Goal: Task Accomplishment & Management: Manage account settings

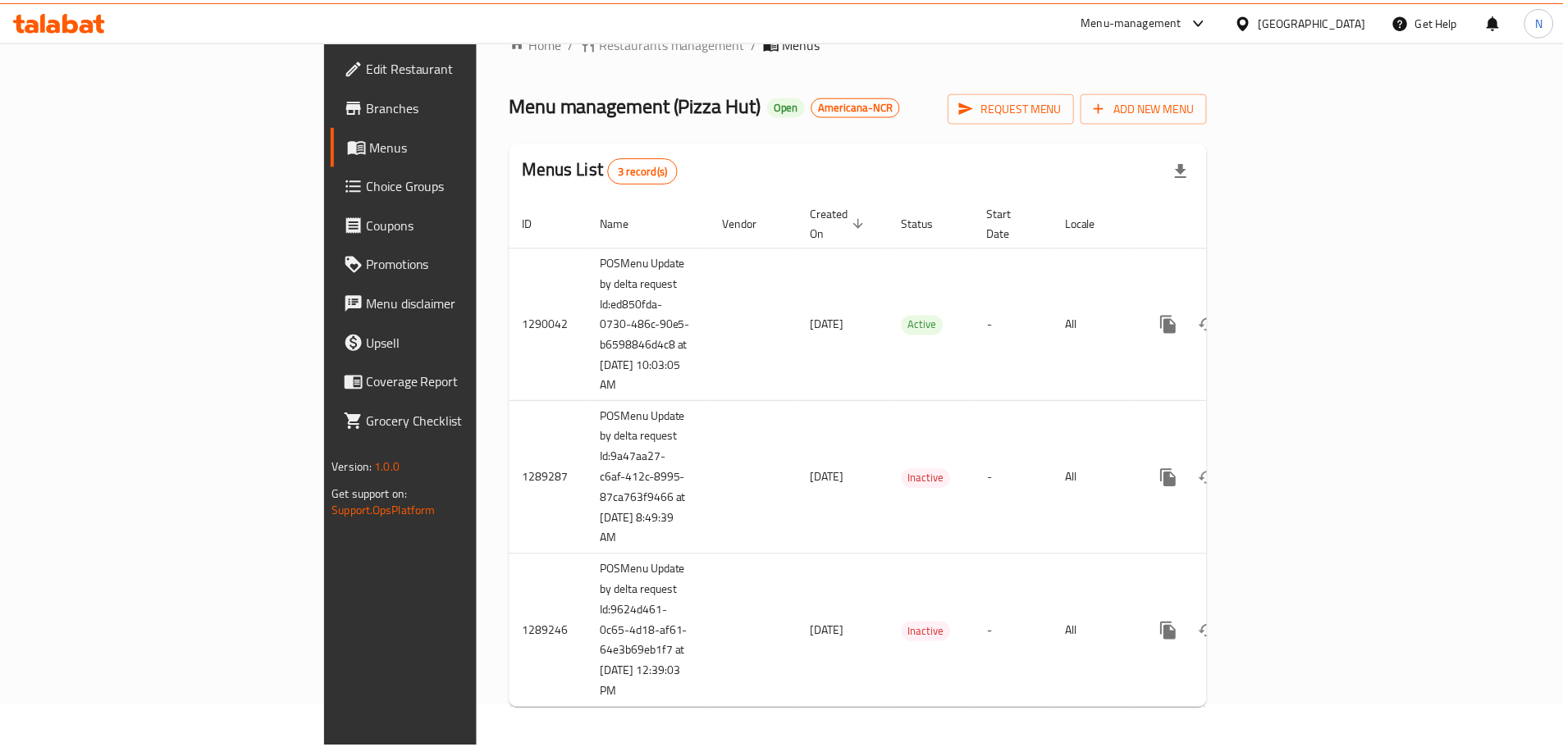
scroll to position [30, 0]
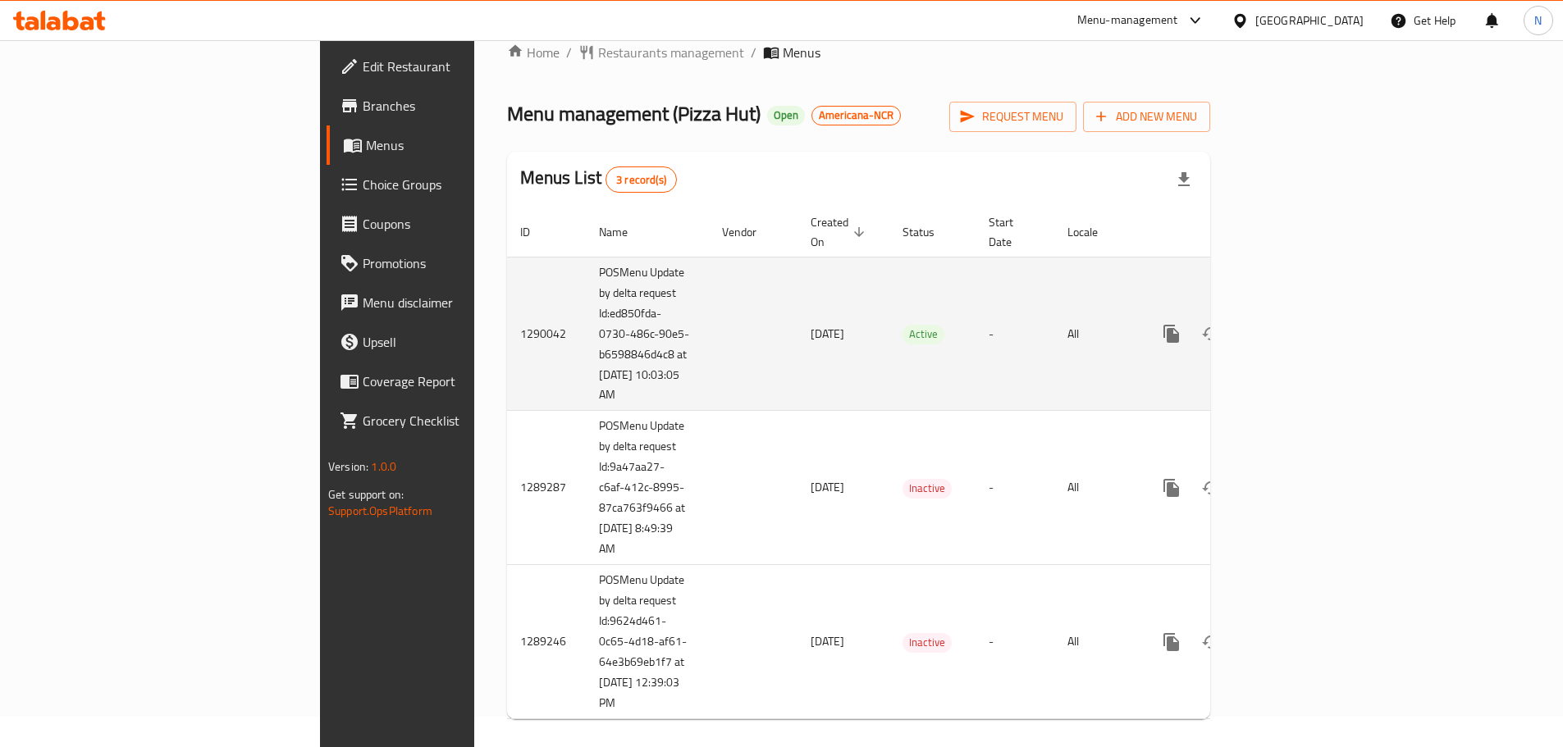
click at [1309, 322] on link "enhanced table" at bounding box center [1289, 333] width 39 height 39
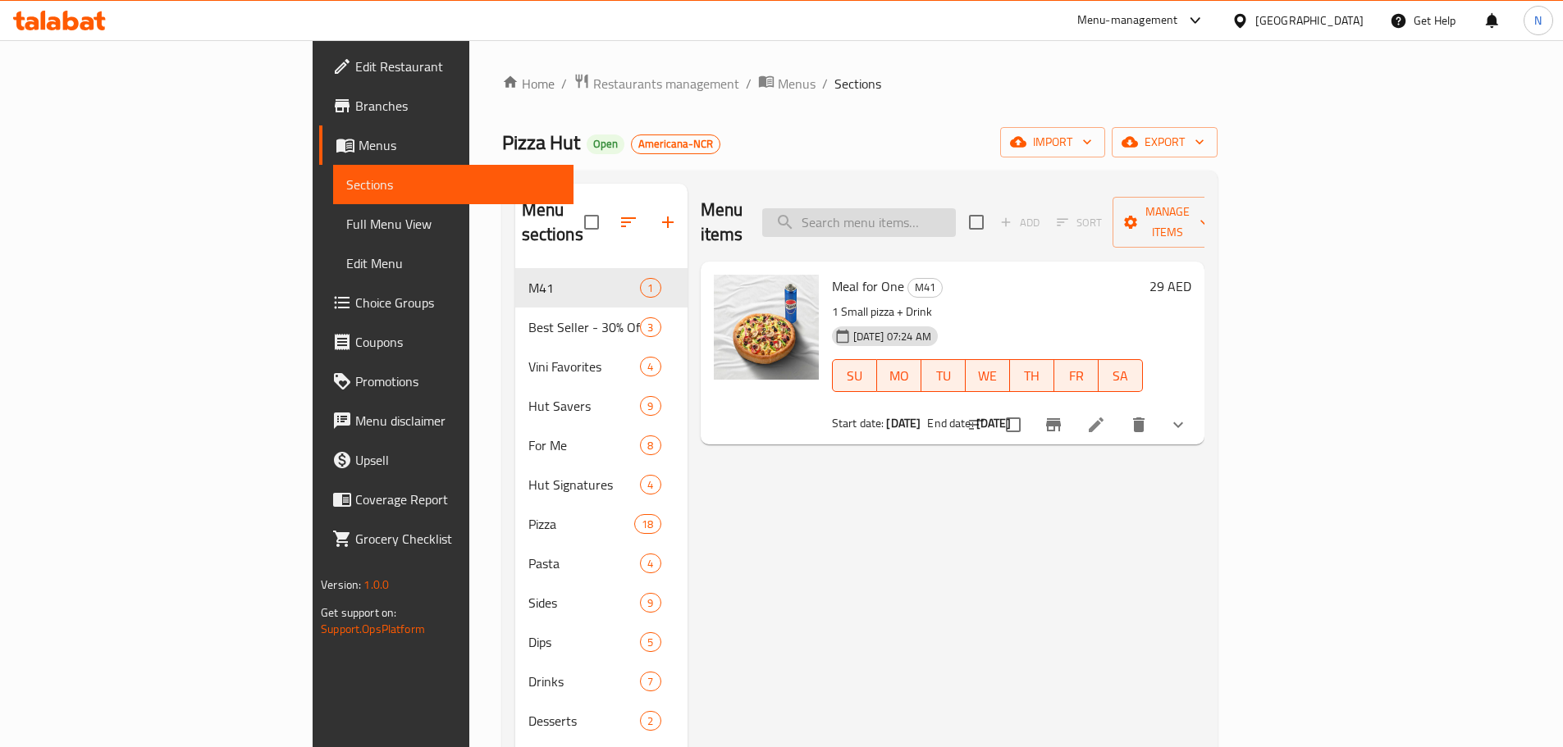
click at [940, 211] on input "search" at bounding box center [859, 222] width 194 height 29
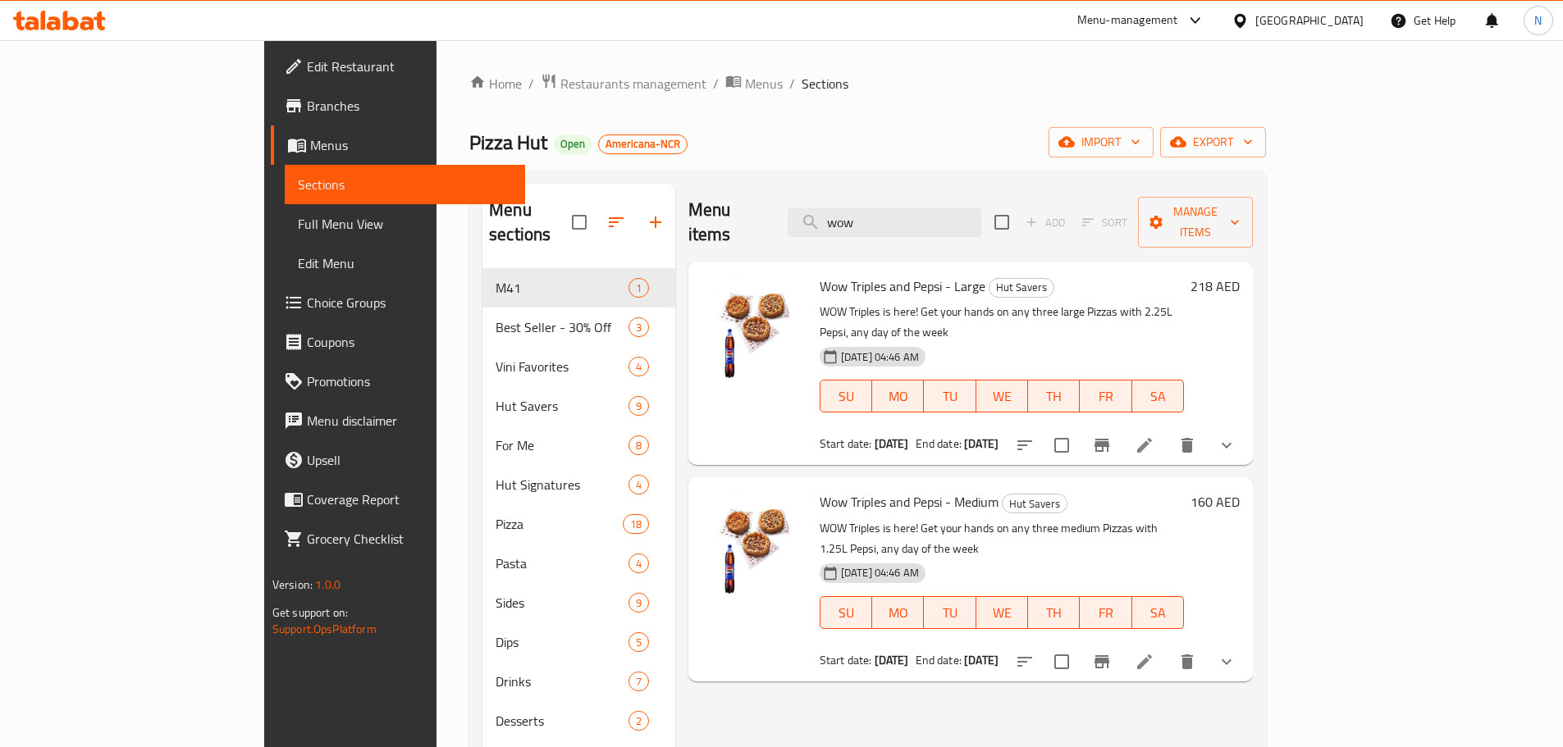
type input "wow"
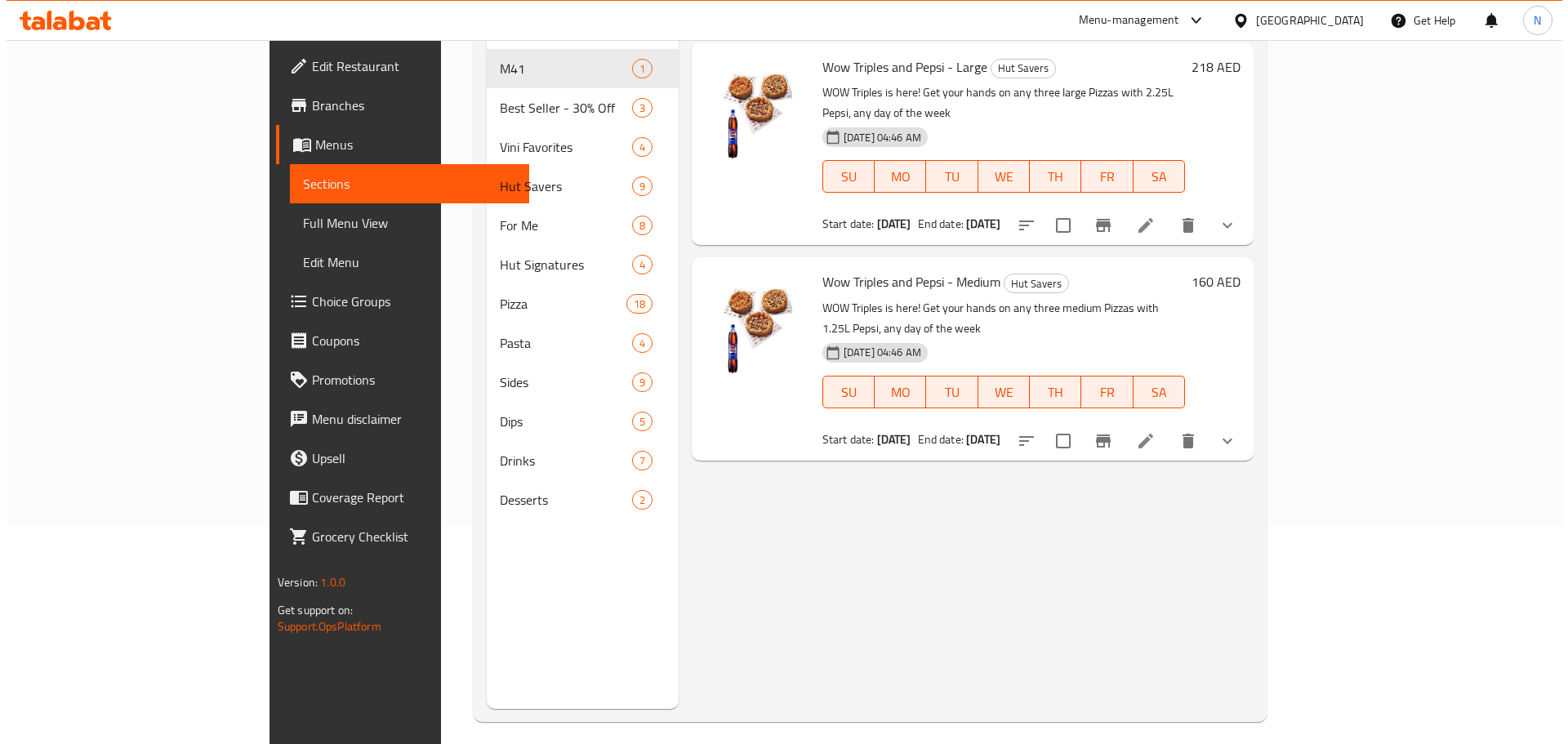
scroll to position [66, 0]
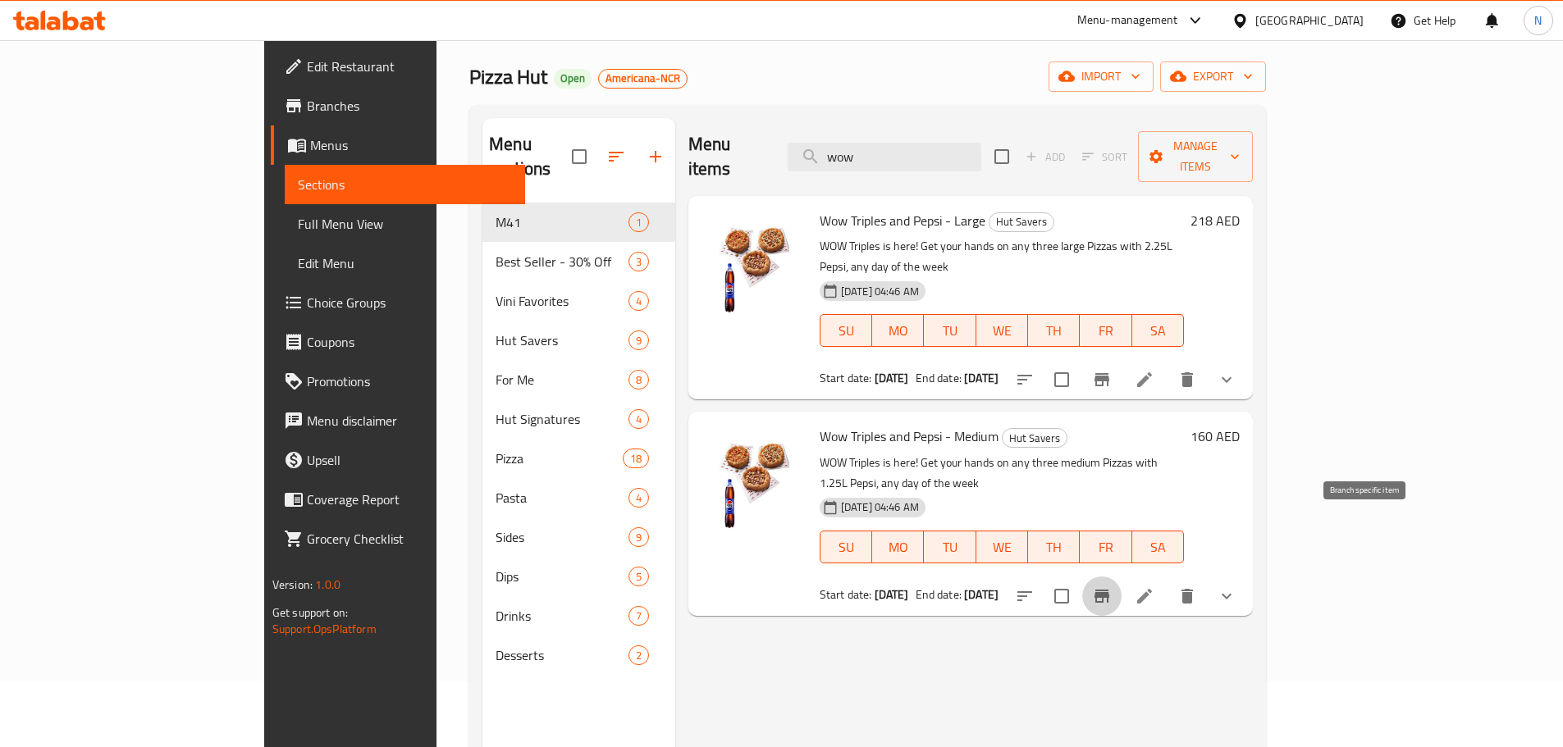
click at [1112, 587] on icon "Branch-specific-item" at bounding box center [1102, 597] width 20 height 20
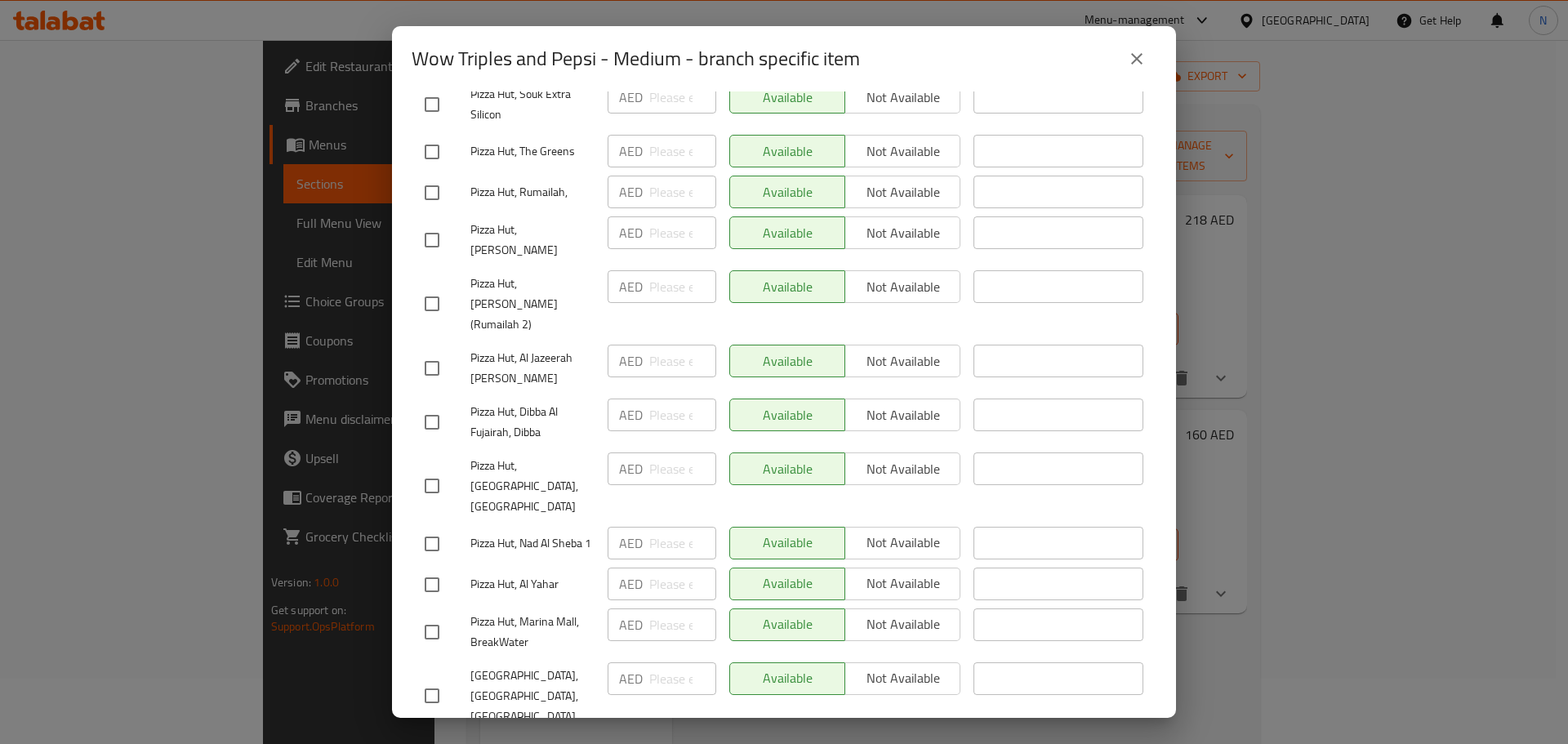
scroll to position [5230, 0]
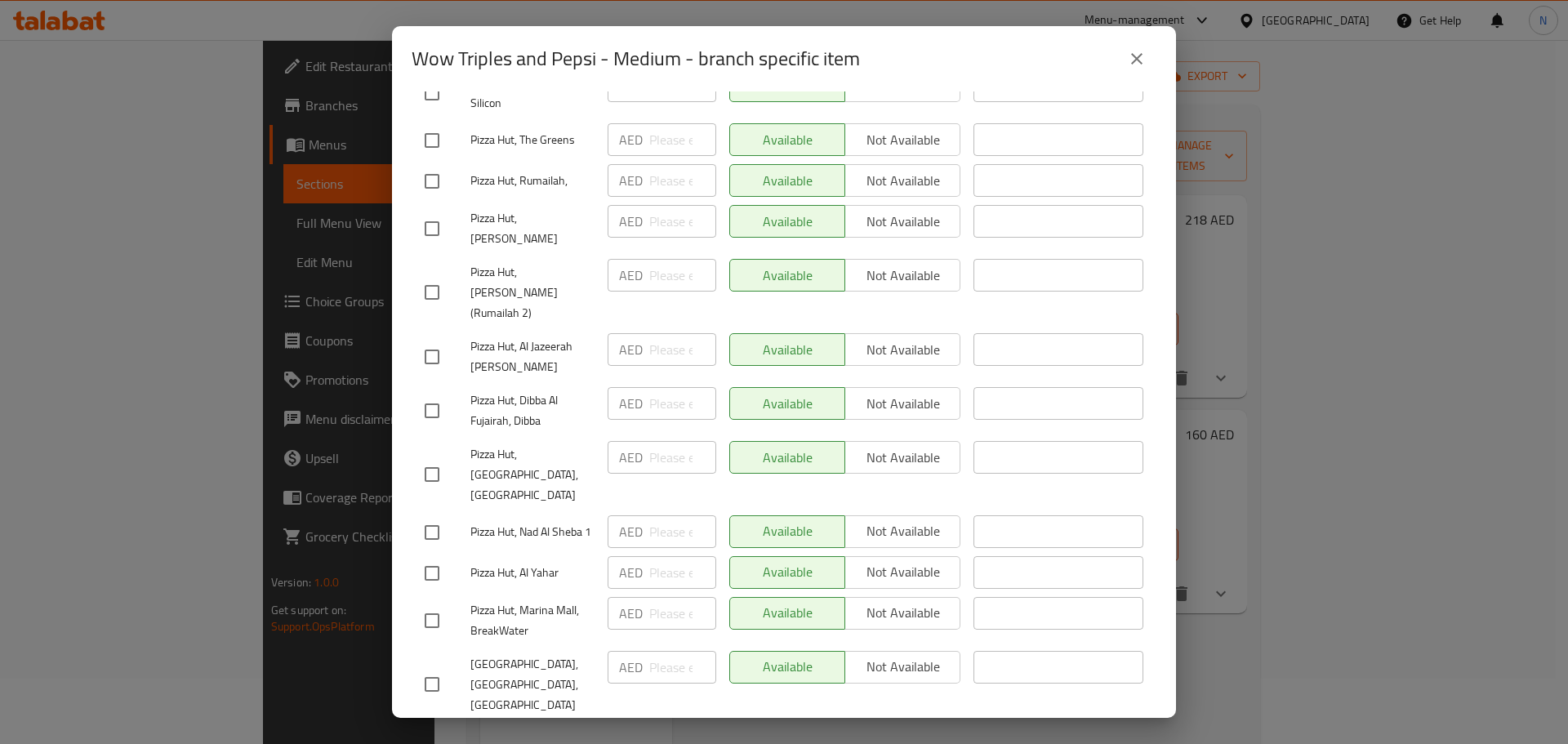
click at [1151, 52] on button "close" at bounding box center [1136, 58] width 39 height 39
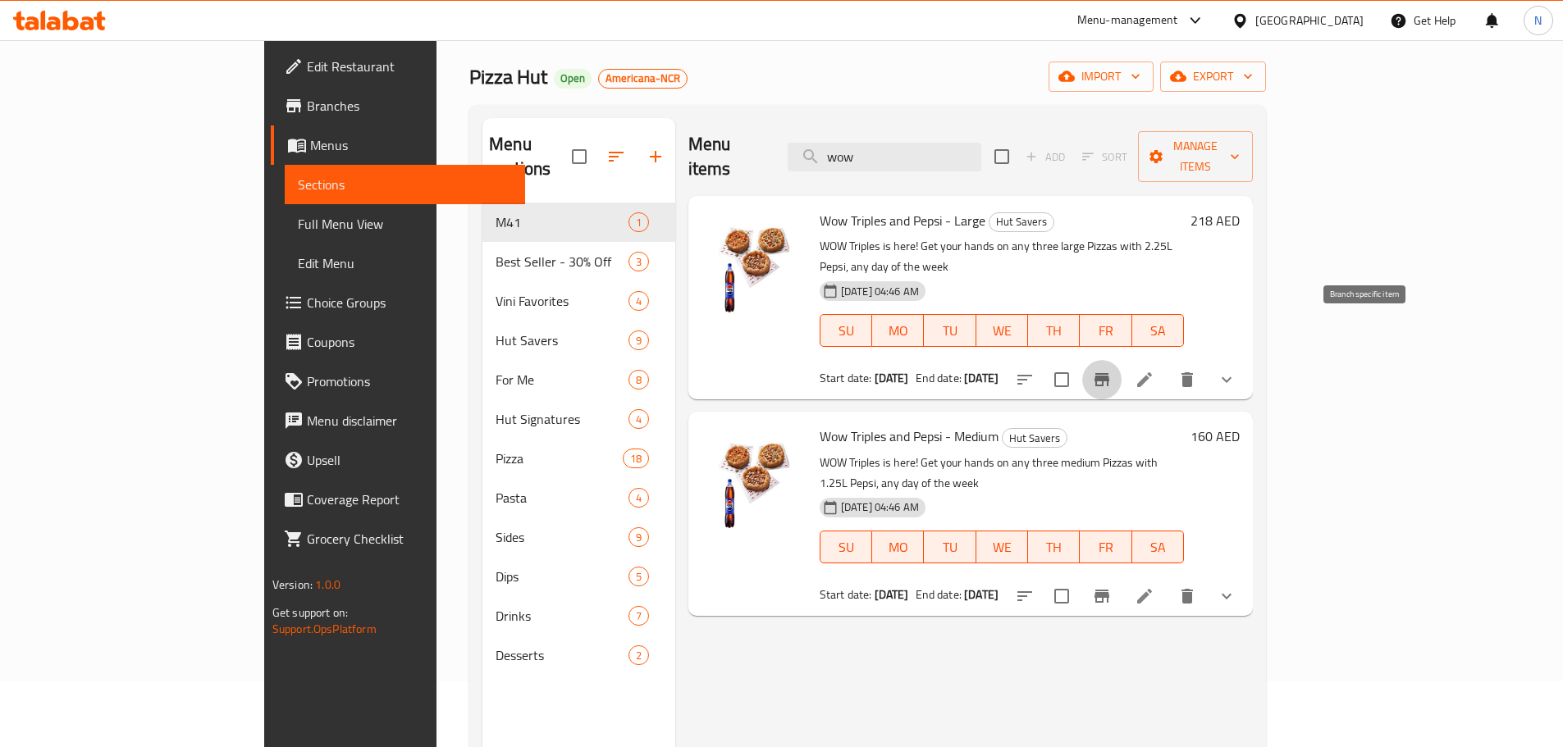
click at [1112, 370] on icon "Branch-specific-item" at bounding box center [1102, 380] width 20 height 20
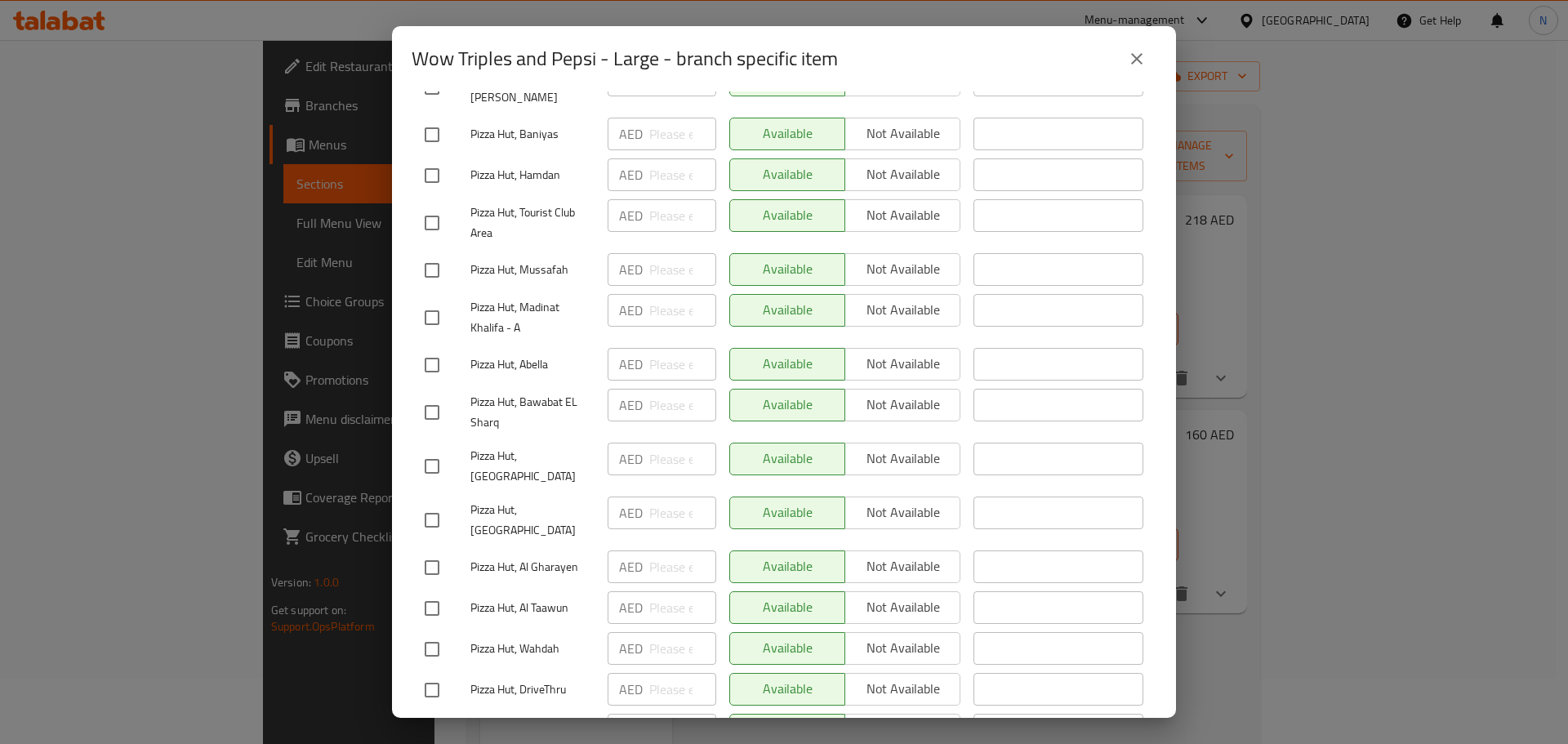
scroll to position [0, 0]
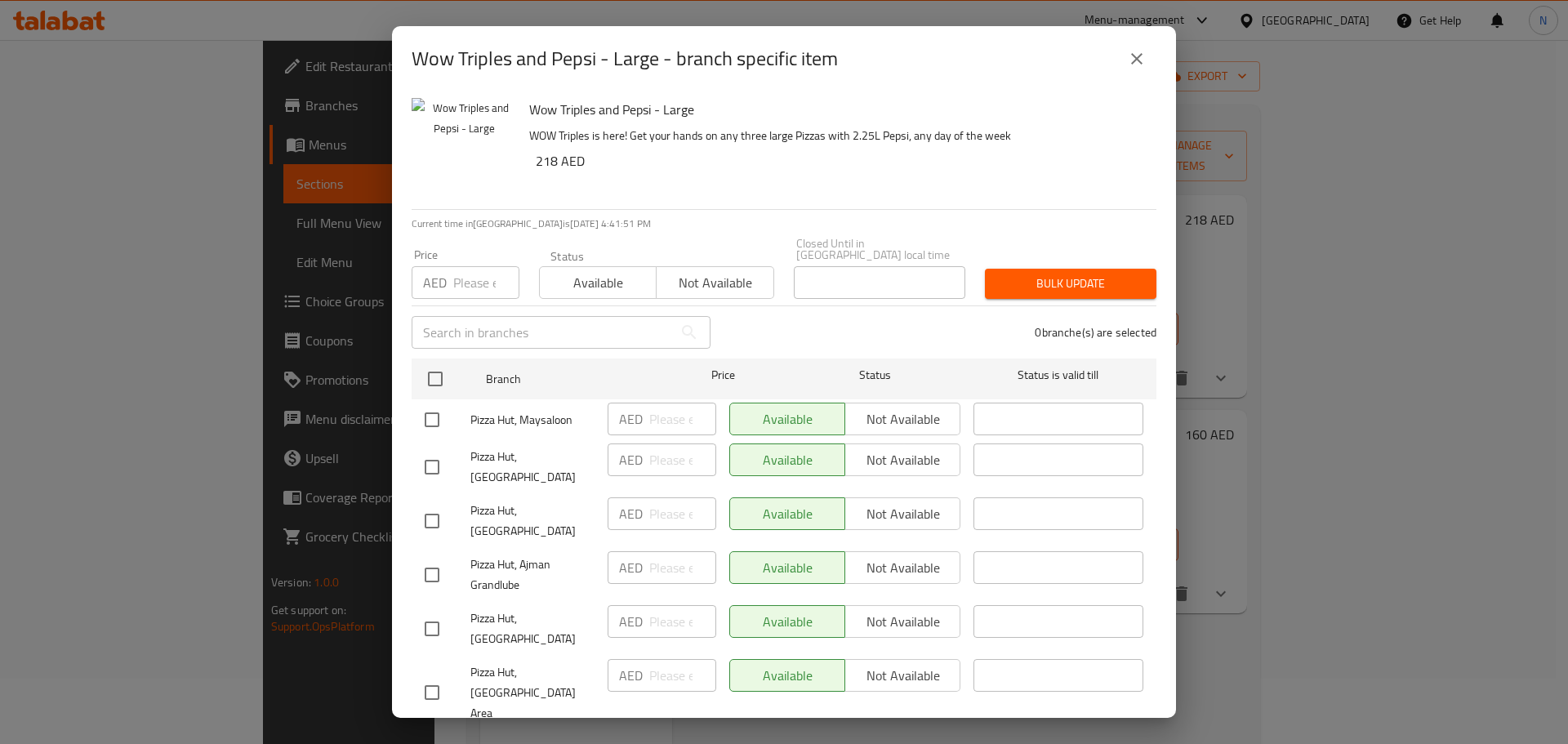
click at [1144, 63] on icon "close" at bounding box center [1137, 59] width 20 height 20
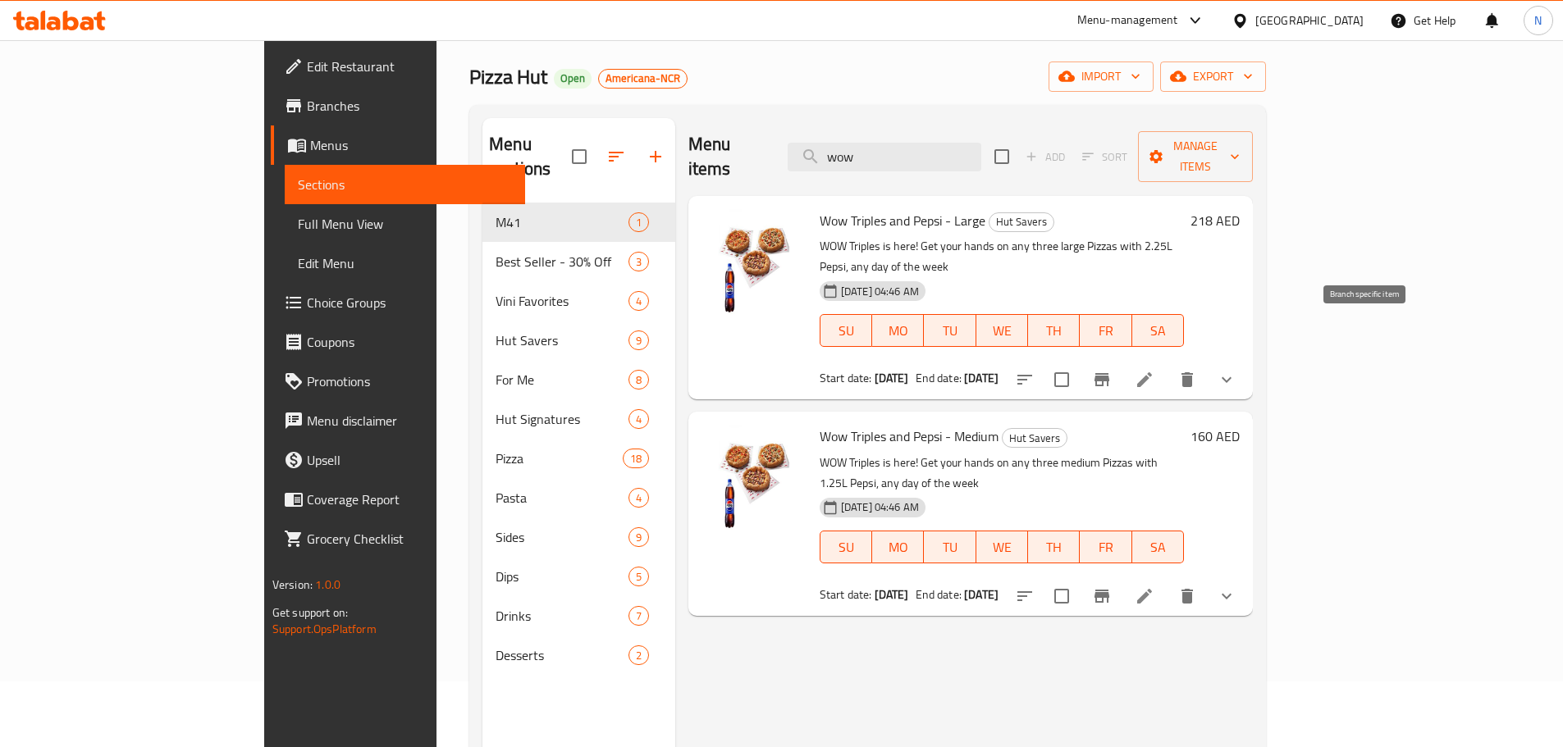
click at [1122, 360] on button "Branch-specific-item" at bounding box center [1101, 379] width 39 height 39
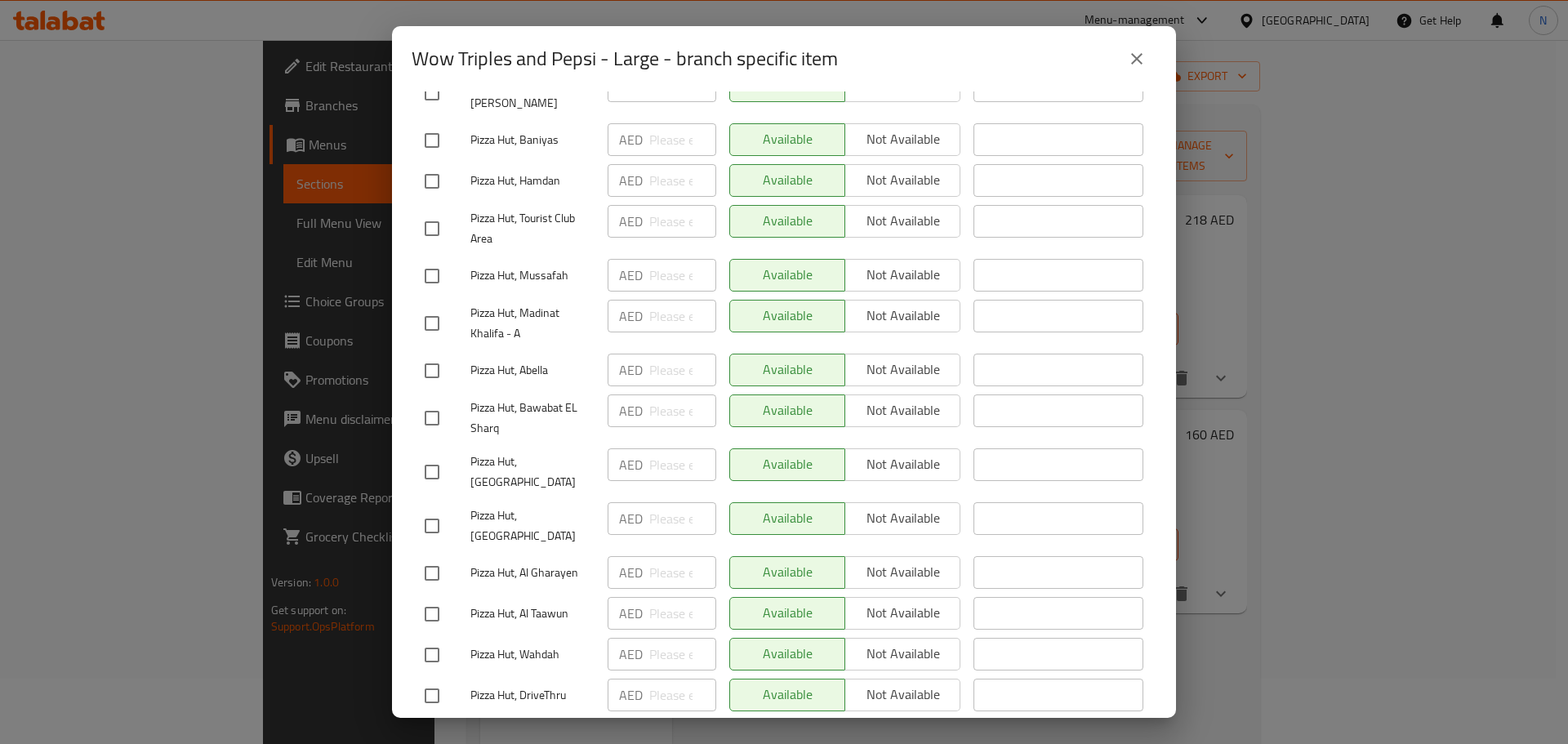
scroll to position [1308, 0]
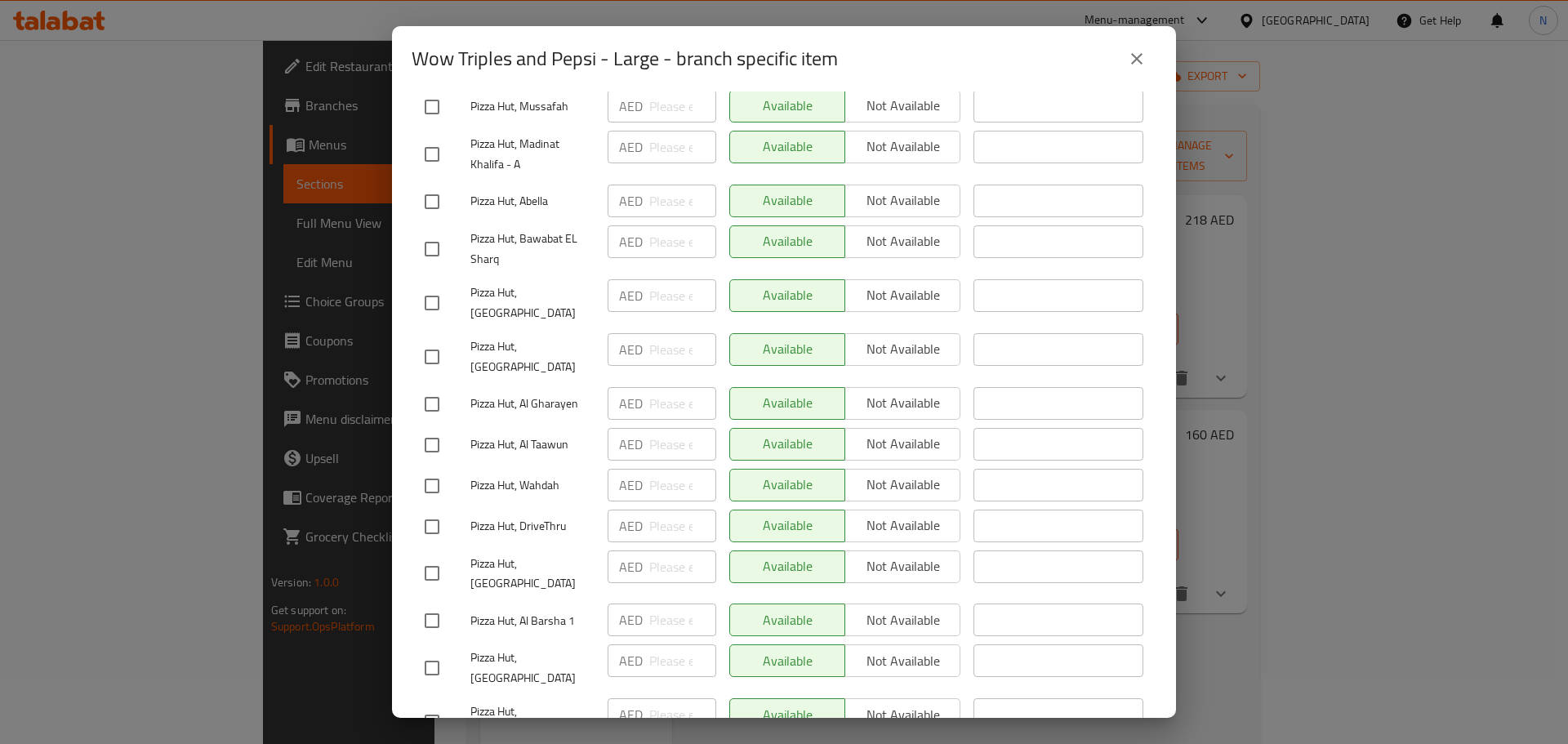
click at [1125, 59] on button "close" at bounding box center [1136, 58] width 39 height 39
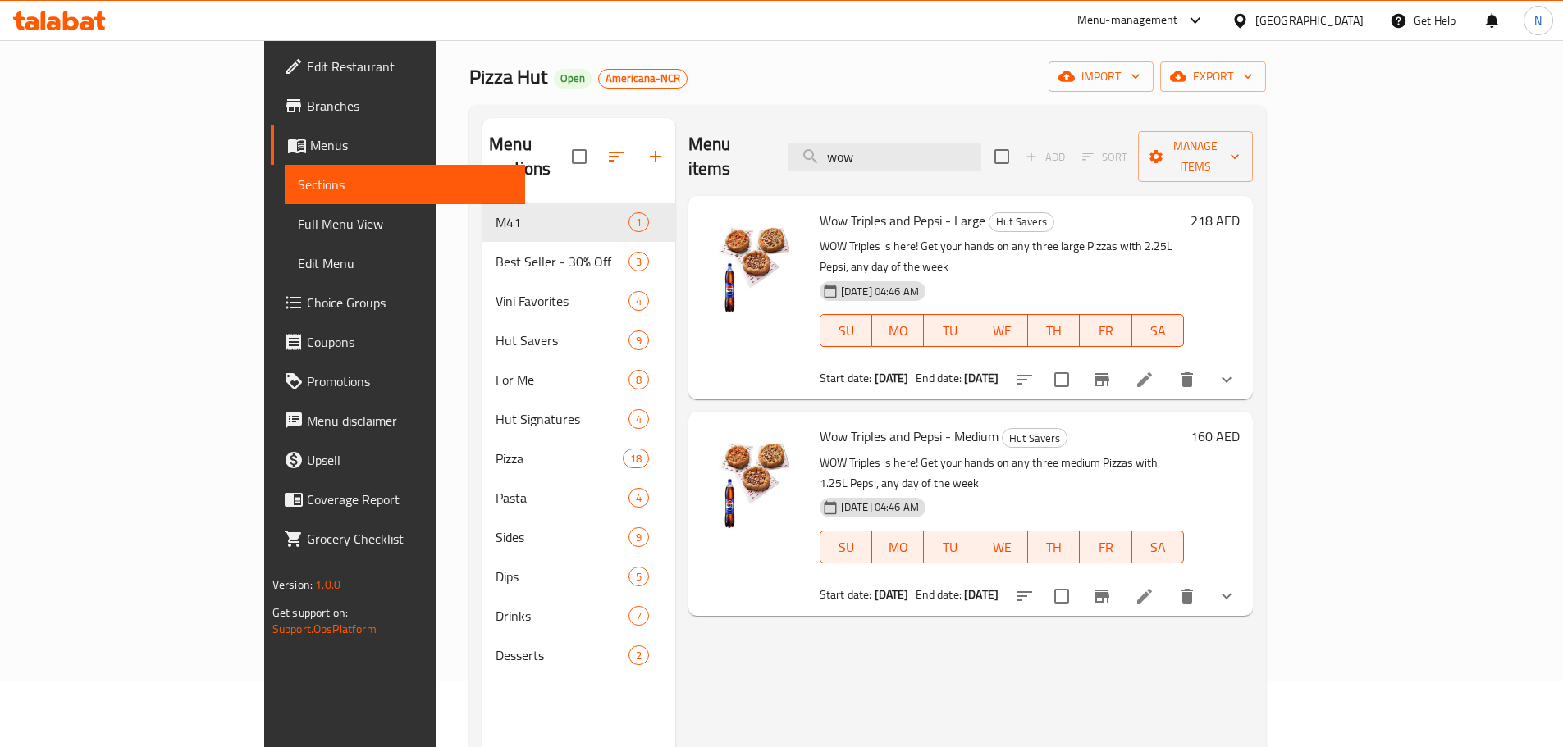
click at [1122, 577] on button "Branch-specific-item" at bounding box center [1101, 596] width 39 height 39
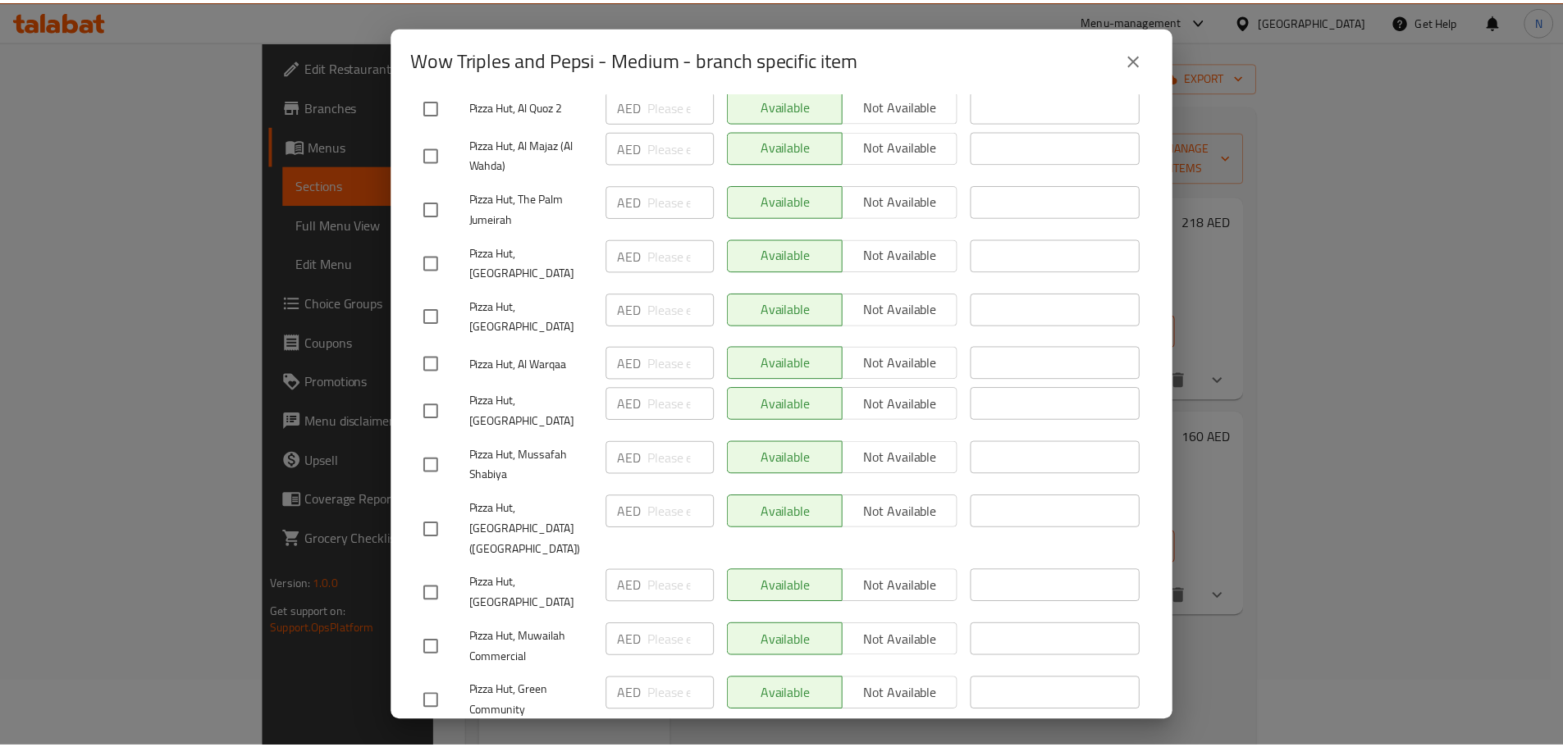
scroll to position [4020, 0]
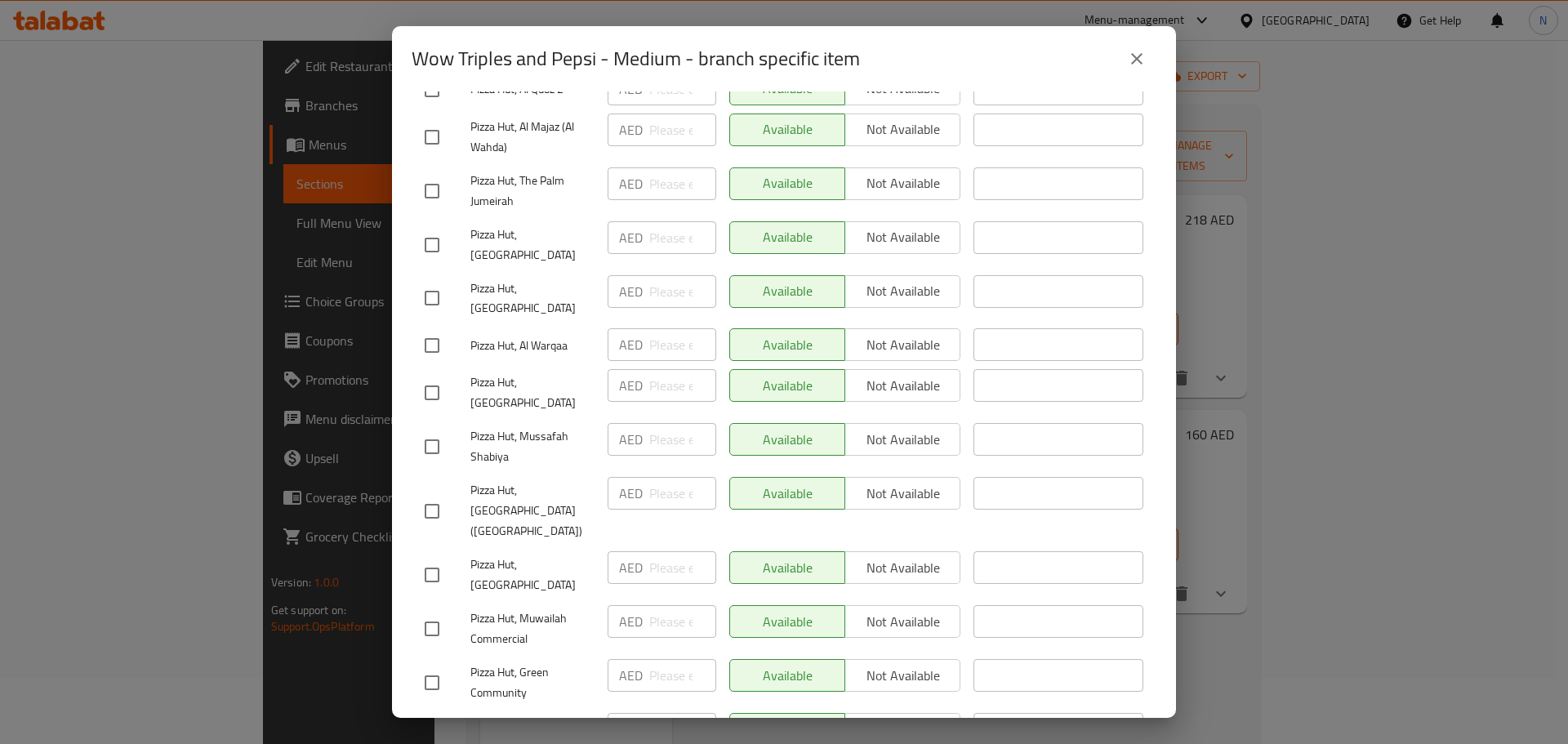
click at [1151, 49] on button "close" at bounding box center [1136, 58] width 39 height 39
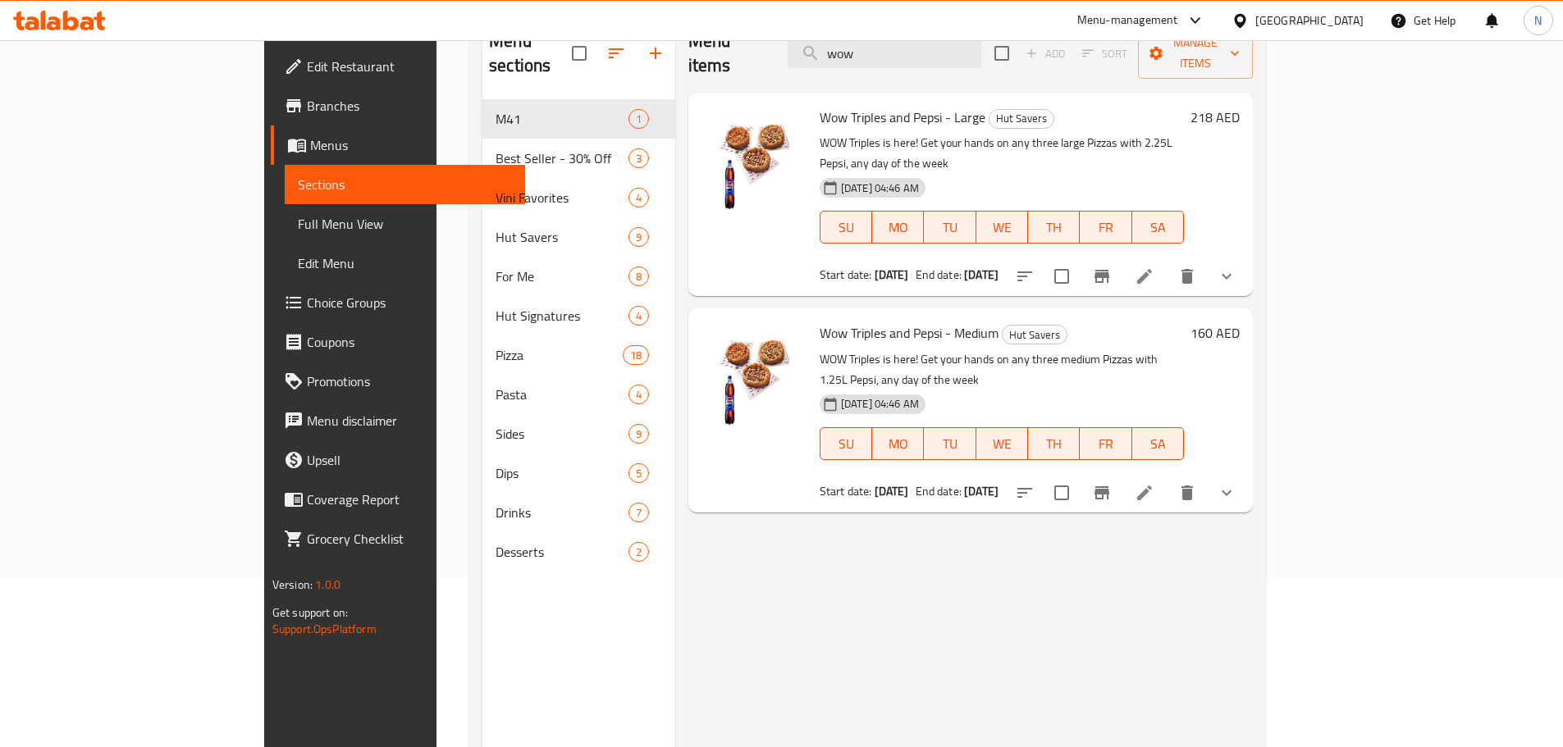
scroll to position [66, 0]
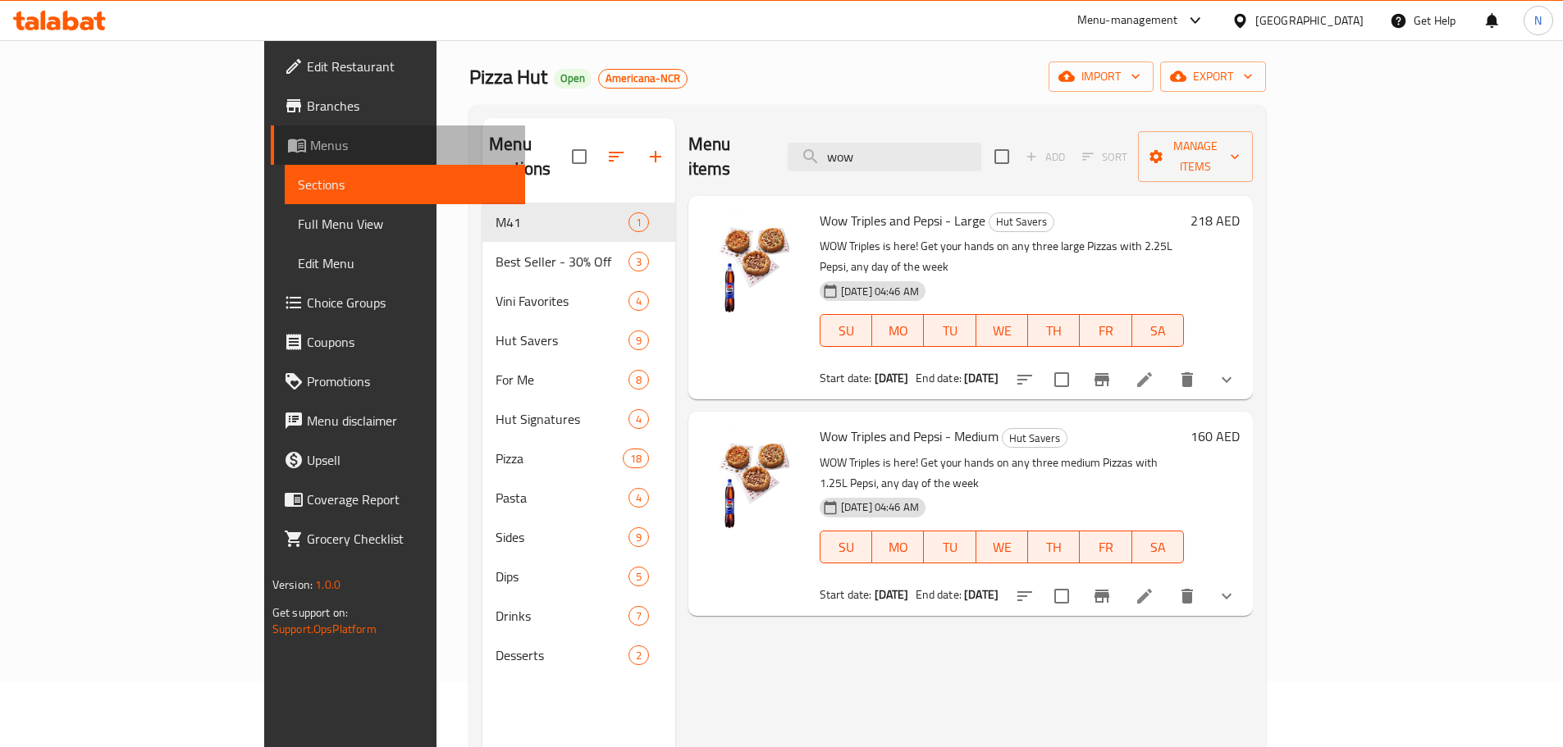
click at [310, 152] on span "Menus" at bounding box center [411, 145] width 202 height 20
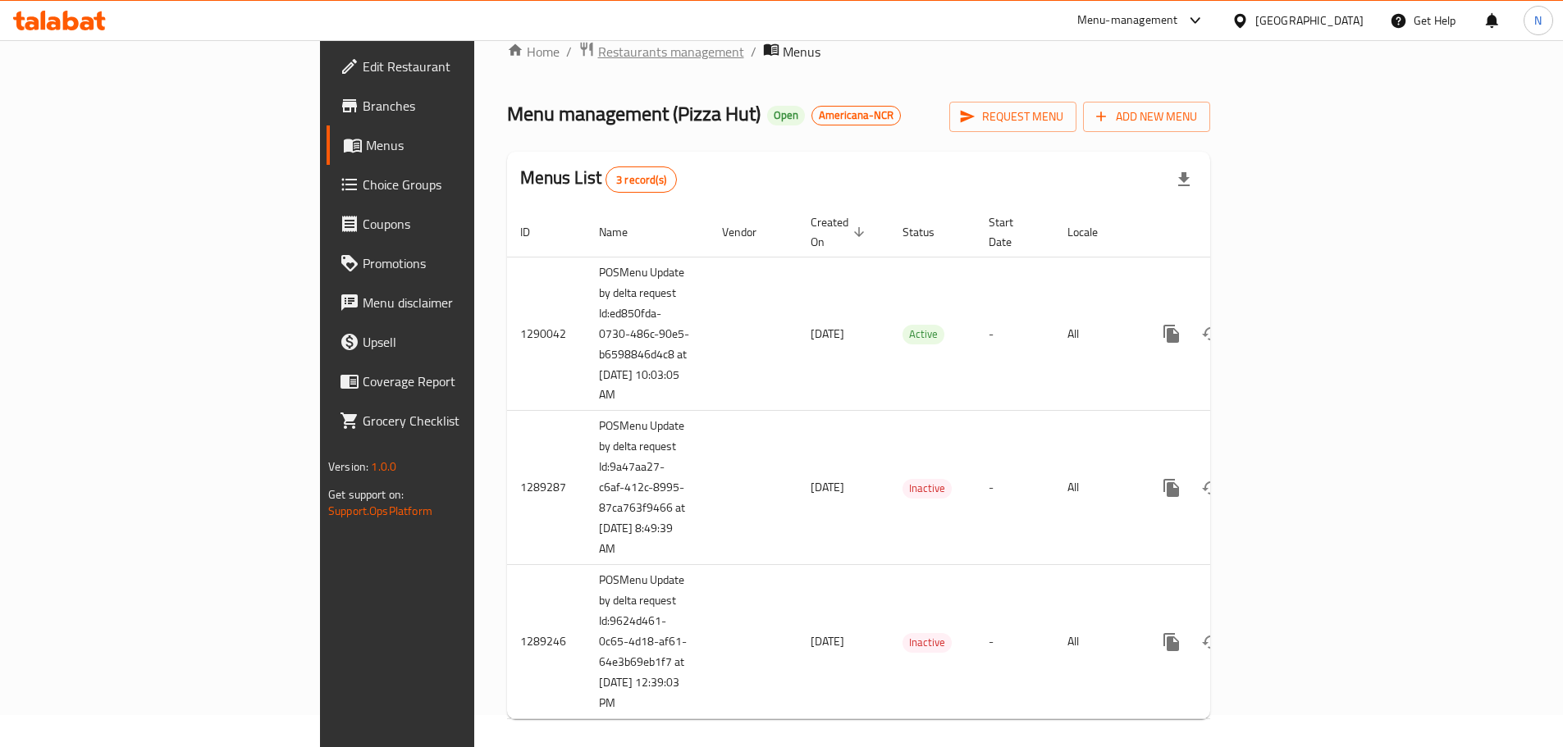
click at [598, 56] on span "Restaurants management" at bounding box center [671, 52] width 146 height 20
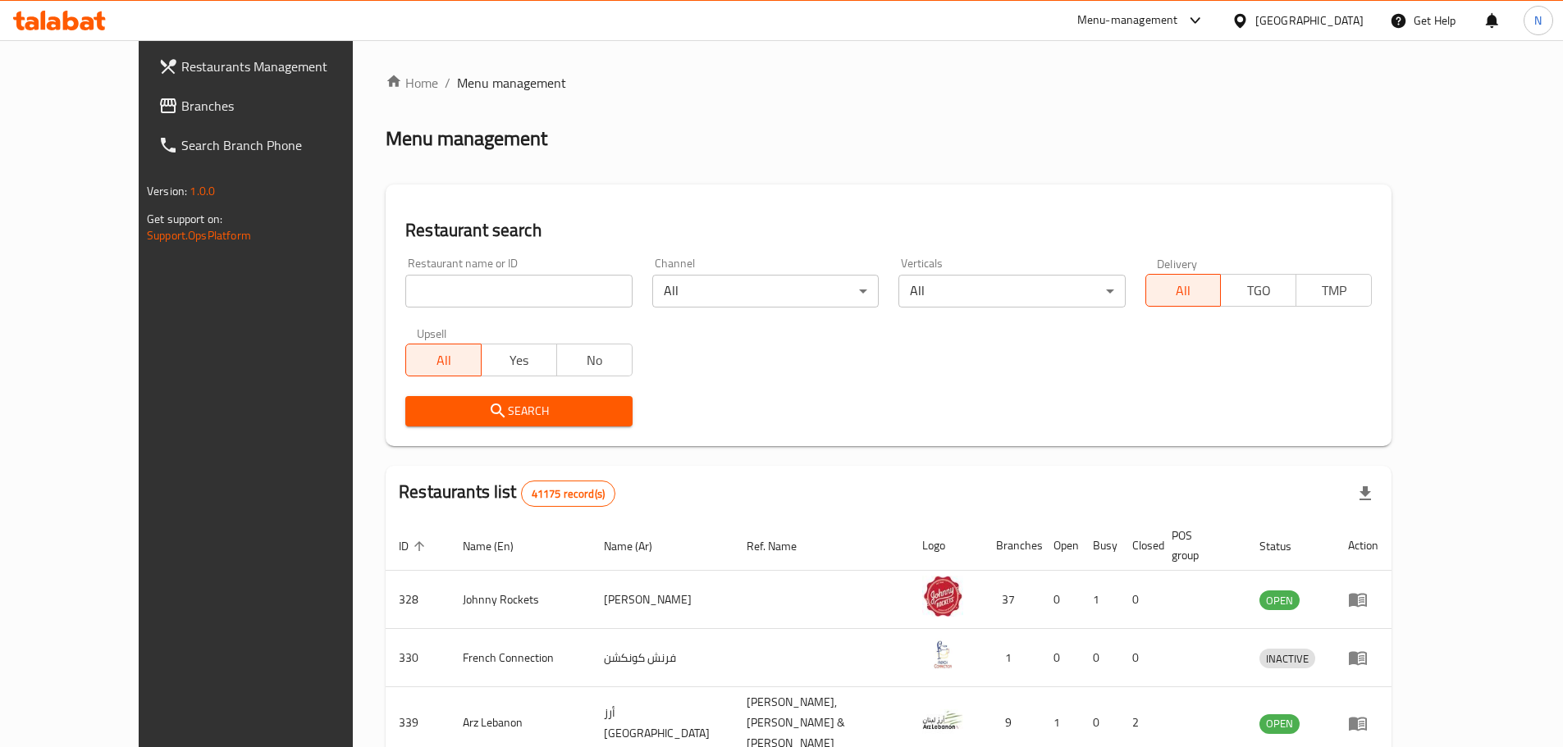
click at [181, 102] on span "Branches" at bounding box center [283, 106] width 205 height 20
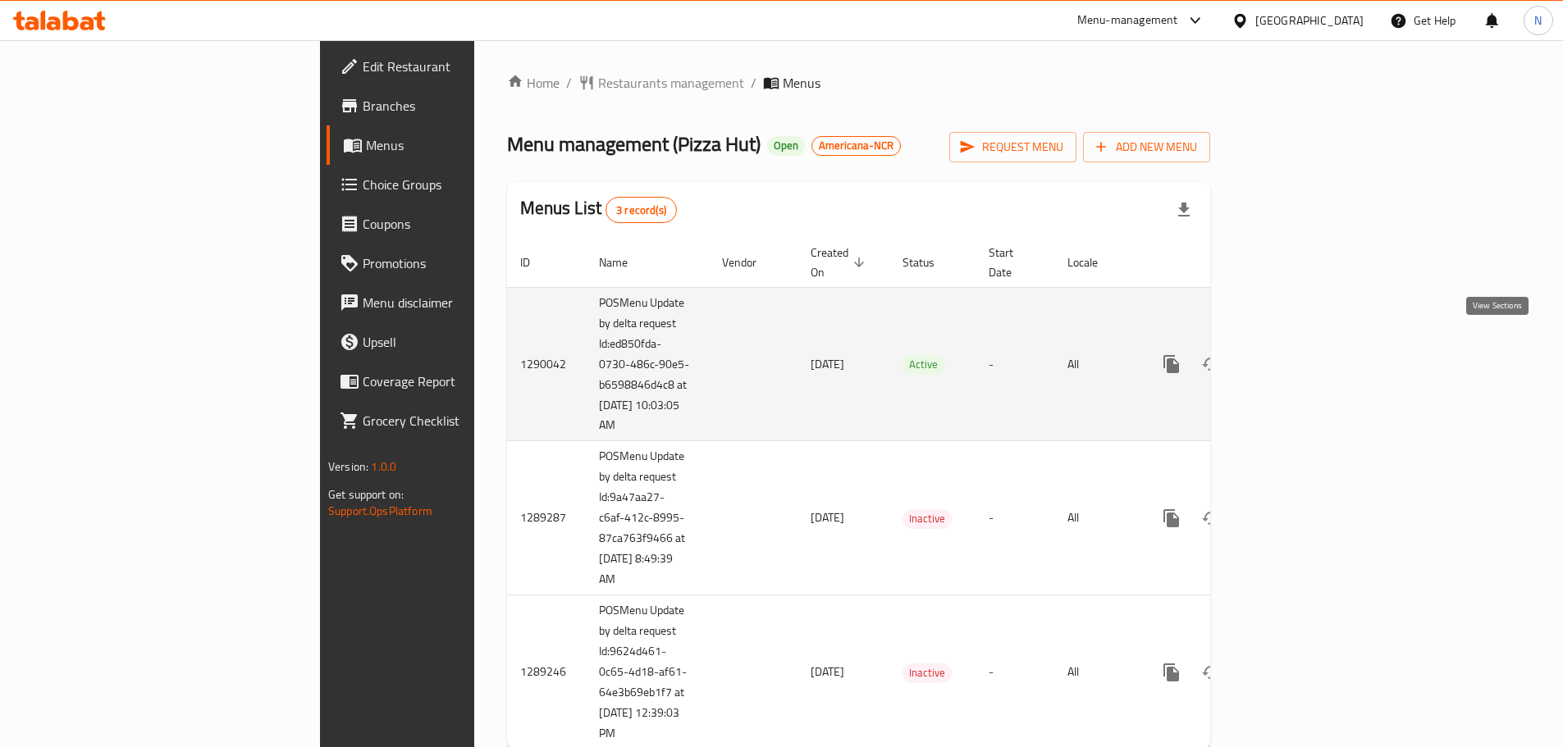
click at [1300, 354] on icon "enhanced table" at bounding box center [1290, 364] width 20 height 20
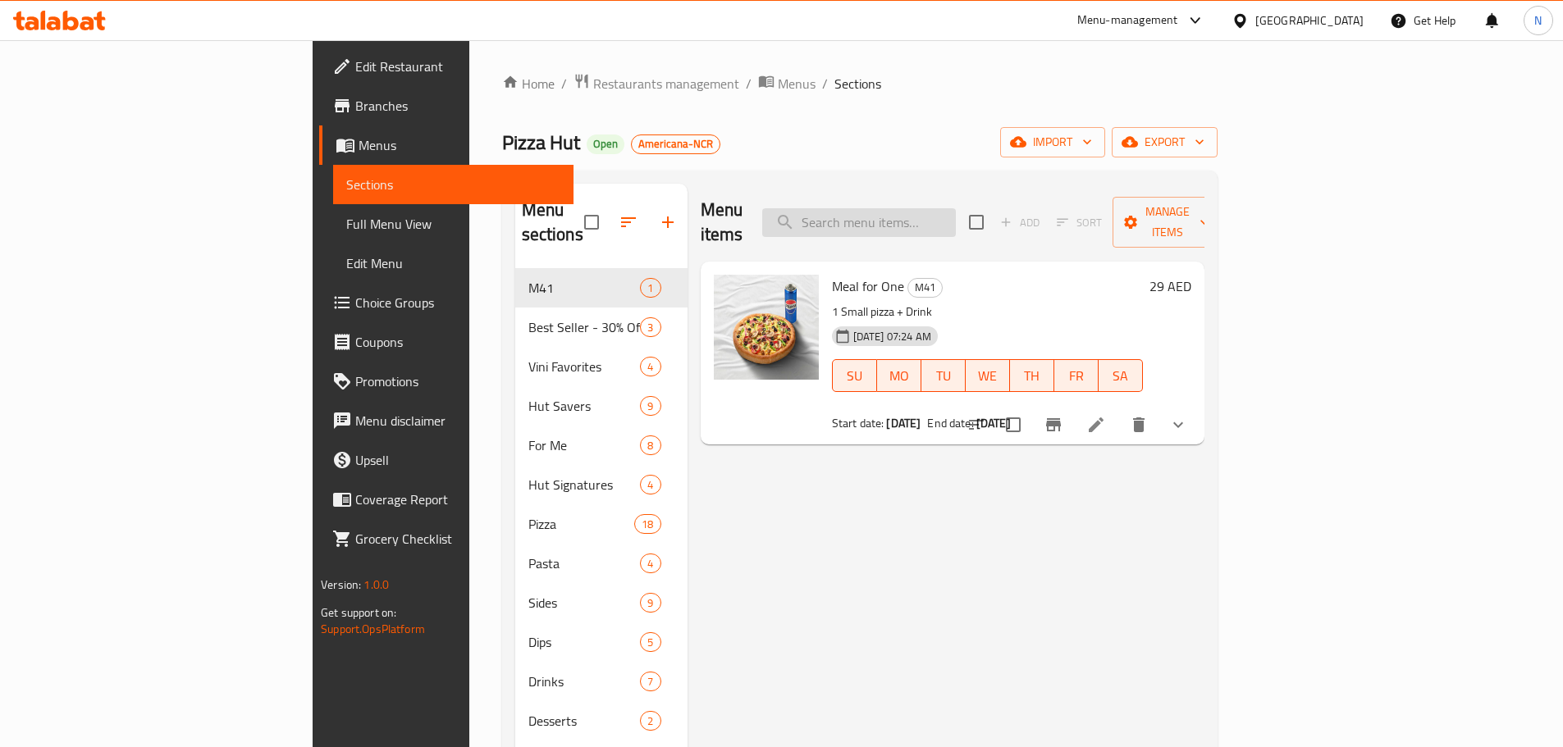
click at [956, 208] on input "search" at bounding box center [859, 222] width 194 height 29
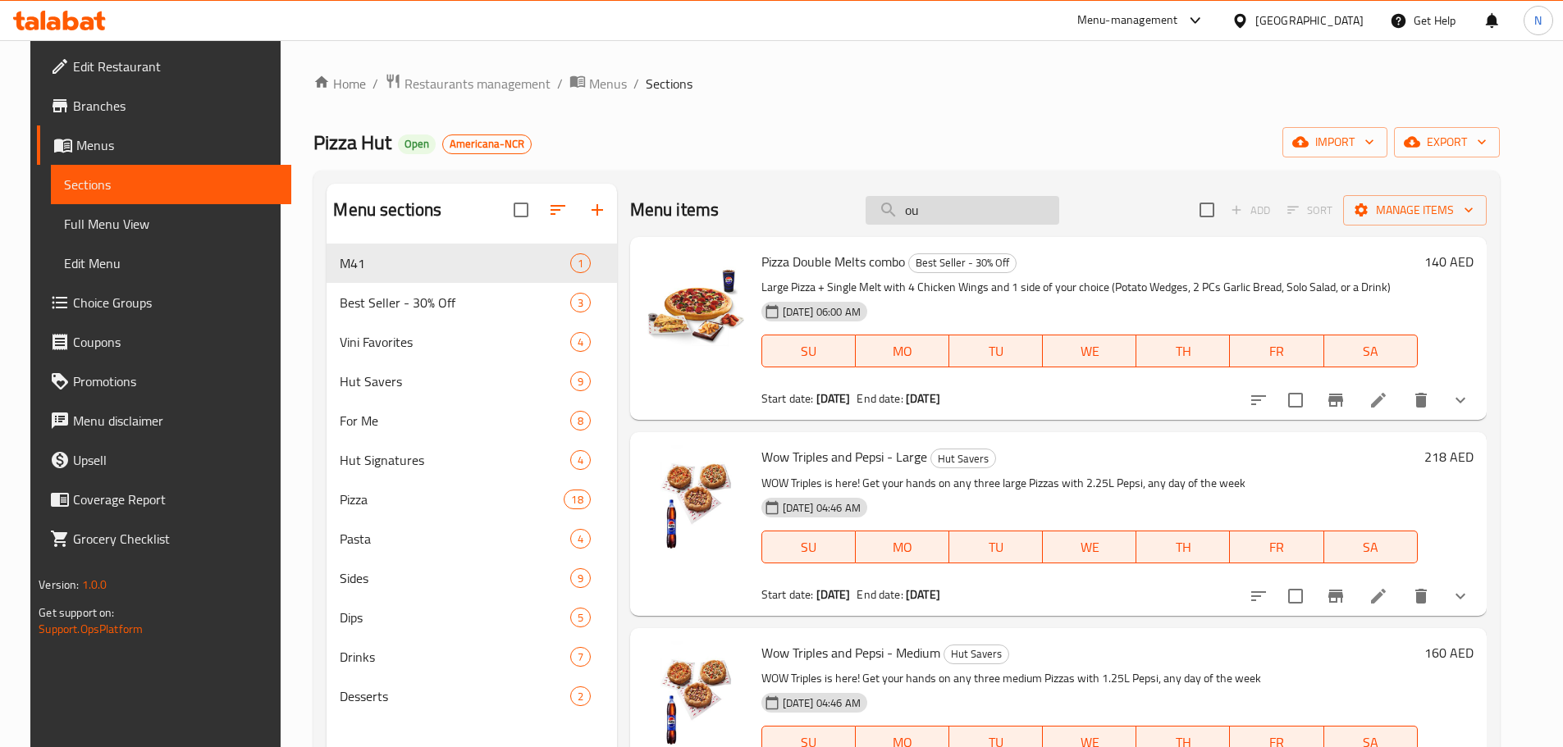
type input "o"
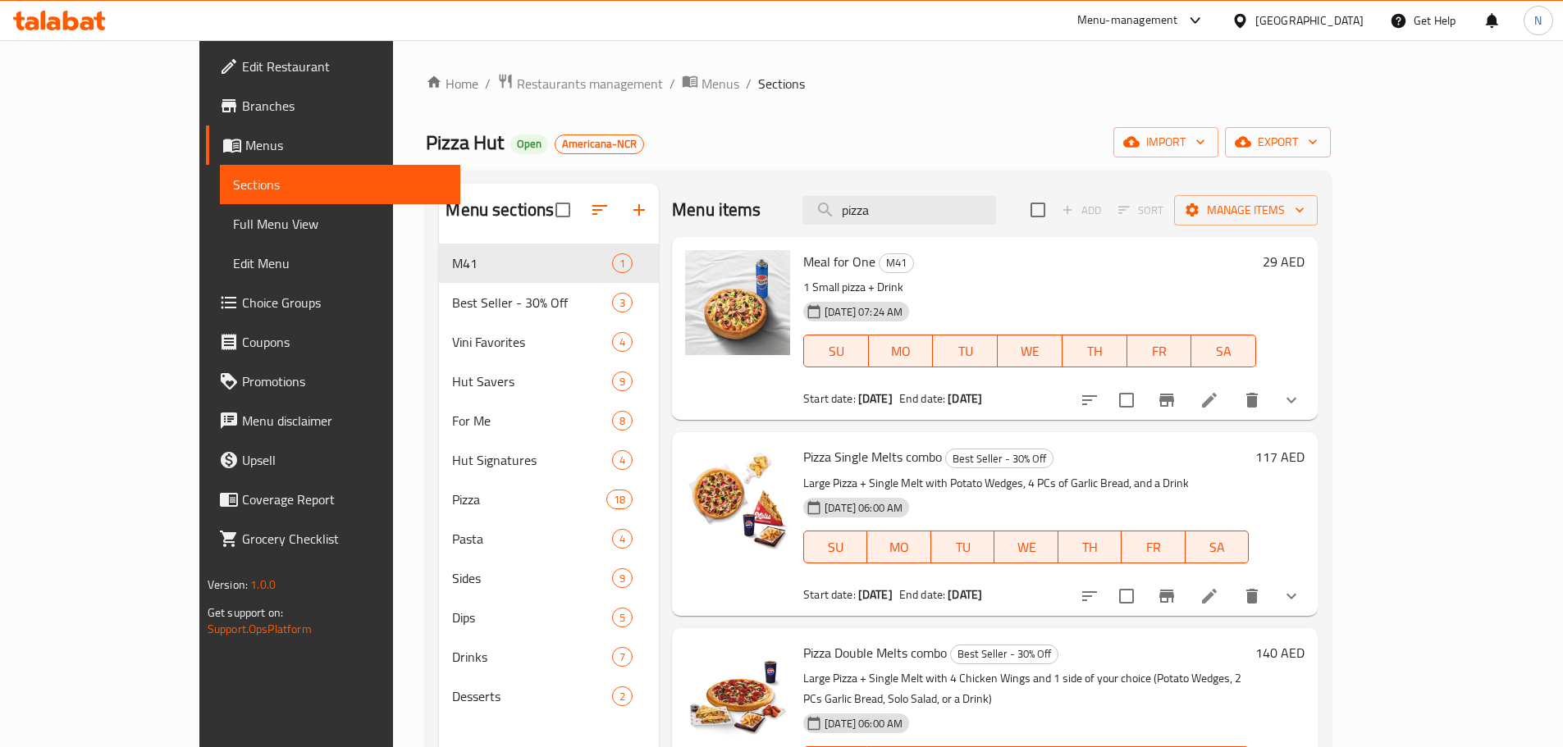
click at [975, 193] on div "Menu items pizza Add Sort Manage items" at bounding box center [995, 210] width 646 height 53
click at [975, 192] on div "Menu items pizza Add Sort Manage items" at bounding box center [995, 210] width 646 height 53
click at [927, 222] on input "pizza" at bounding box center [899, 210] width 194 height 29
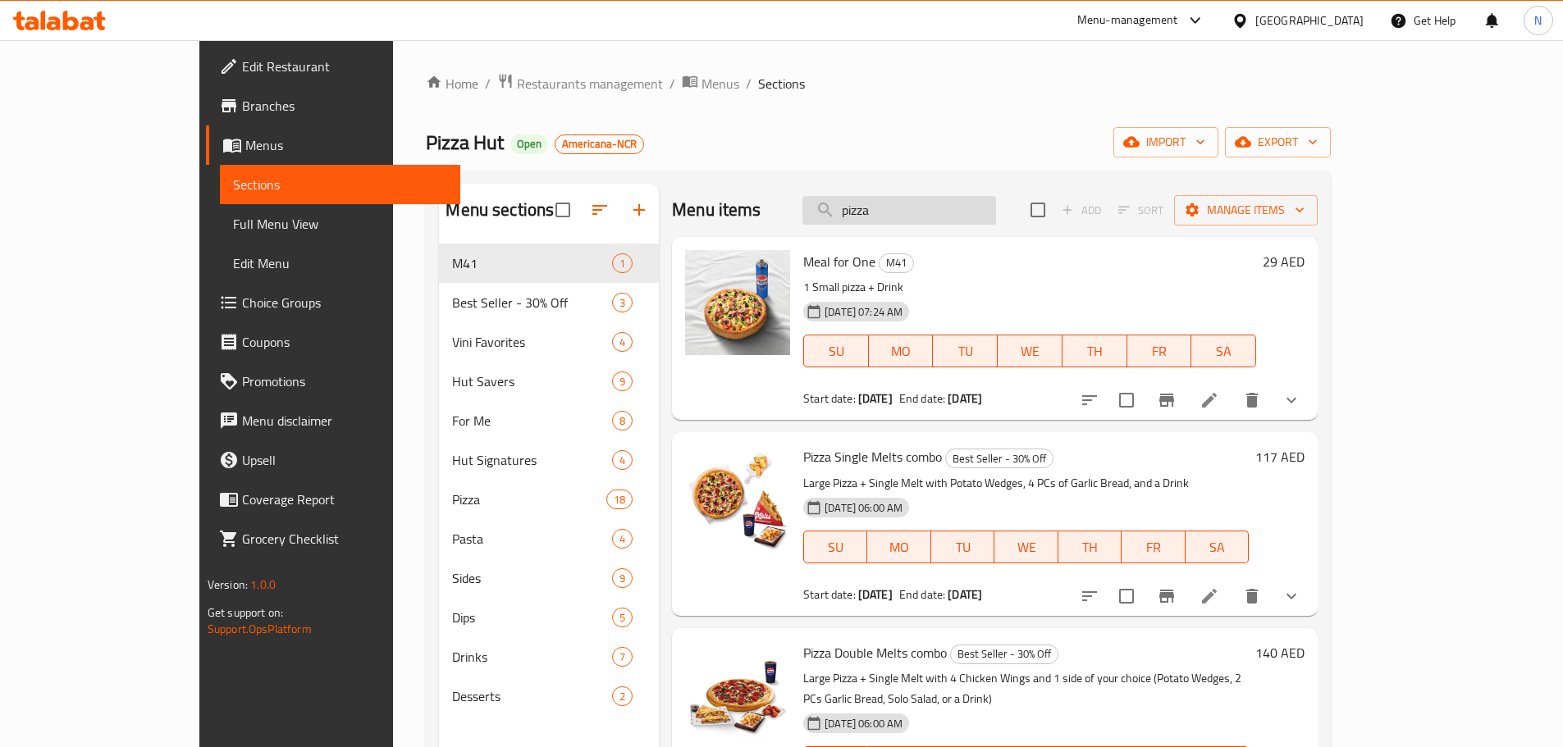
click at [927, 222] on input "pizza" at bounding box center [899, 210] width 194 height 29
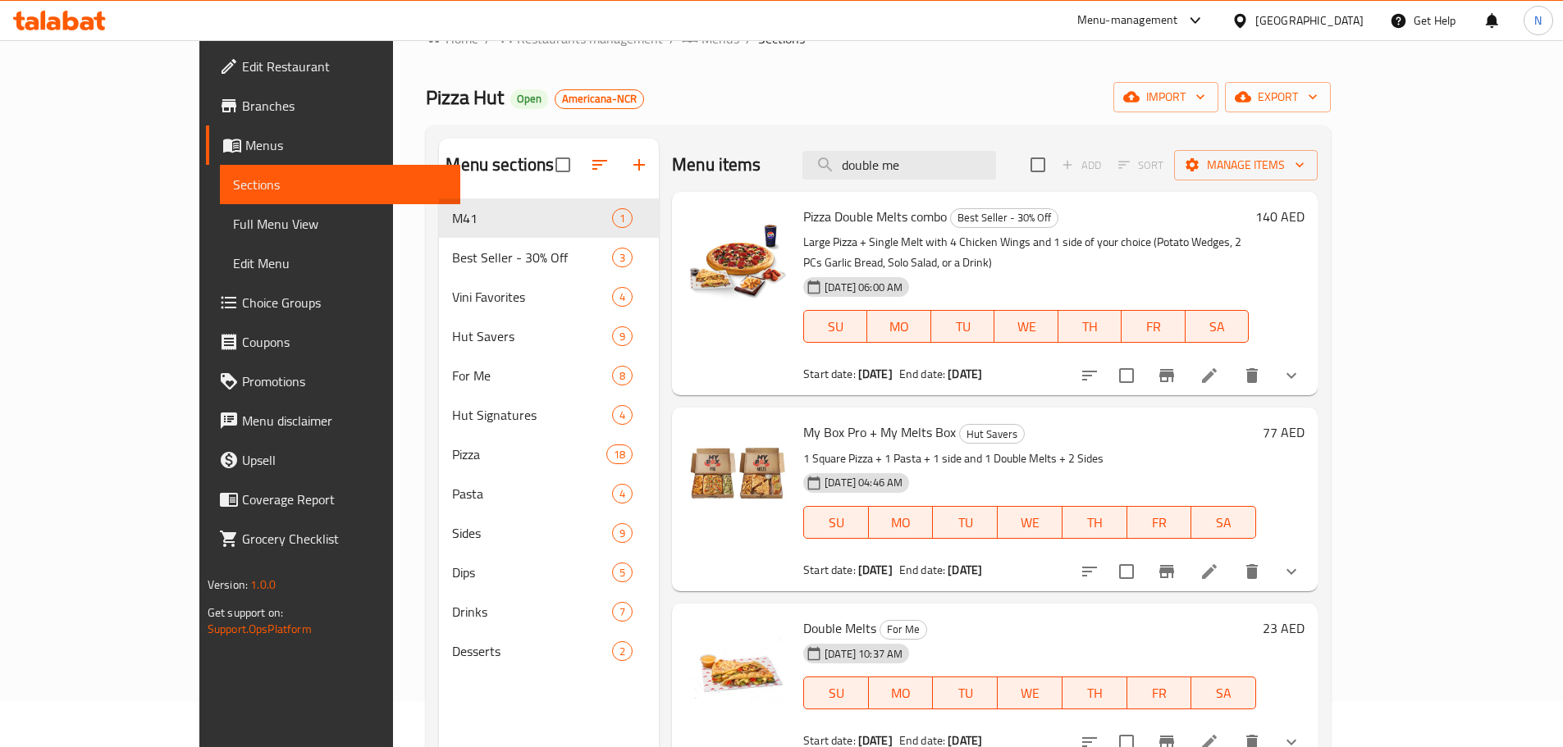
scroll to position [82, 0]
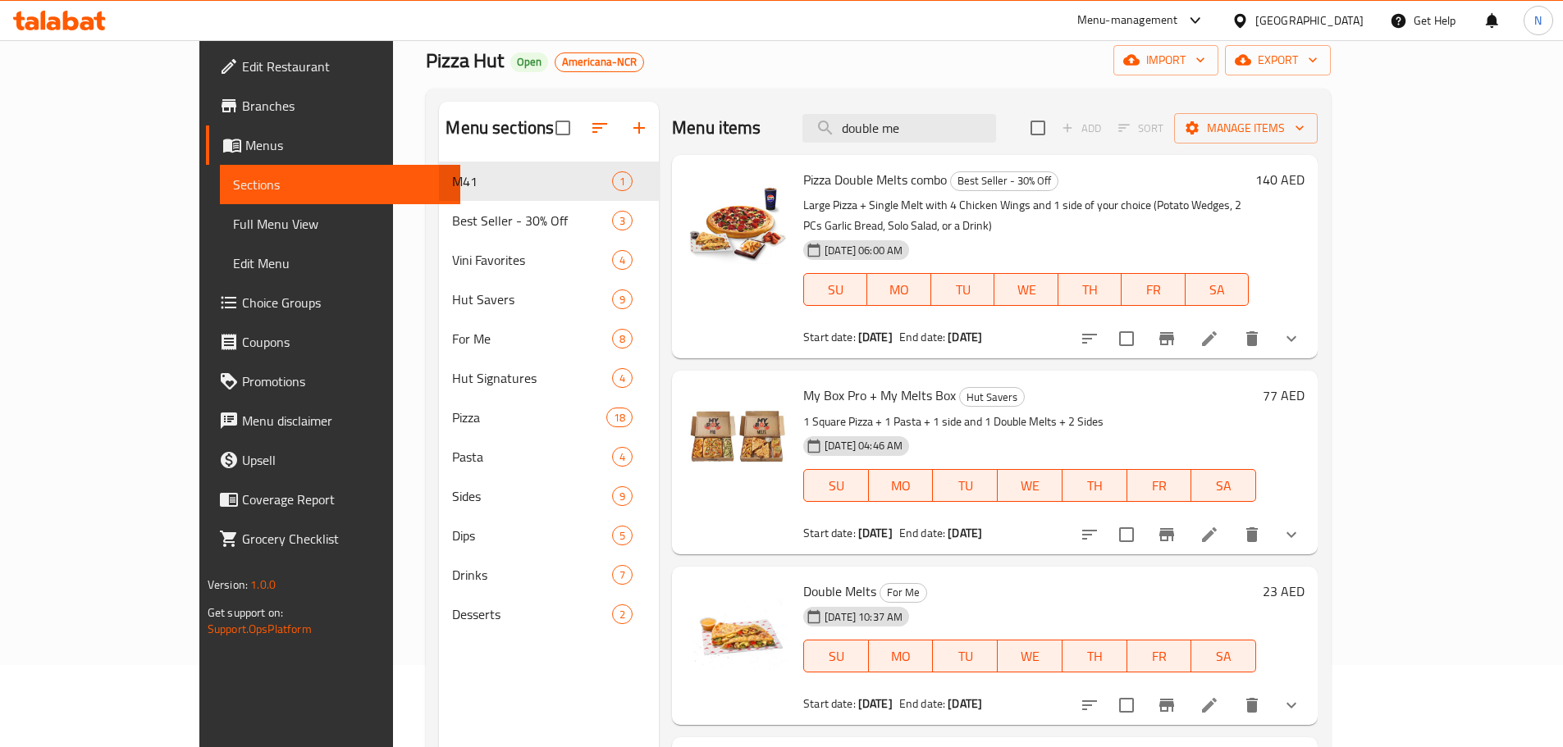
type input "double me"
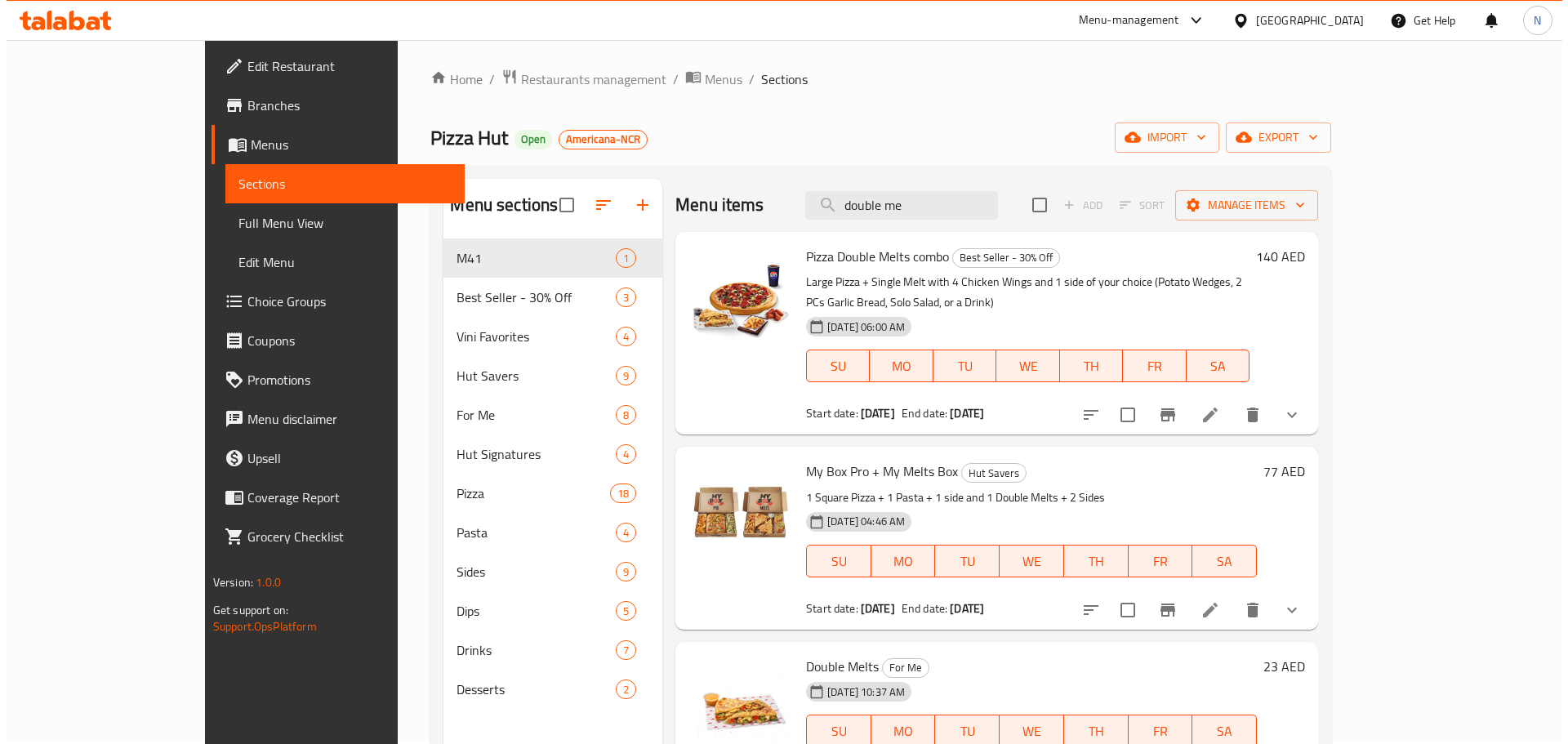
scroll to position [0, 0]
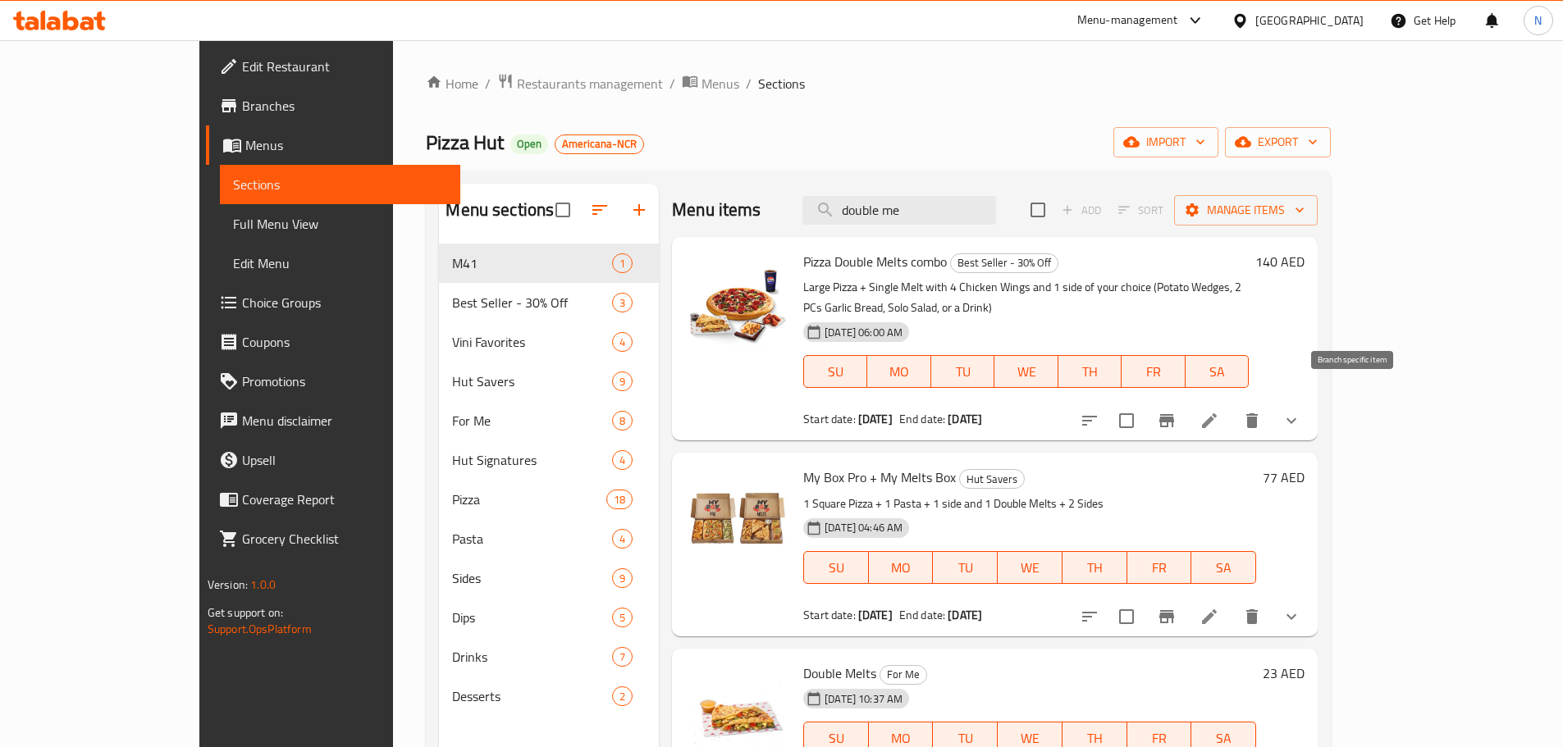
click at [1174, 414] on icon "Branch-specific-item" at bounding box center [1166, 420] width 15 height 13
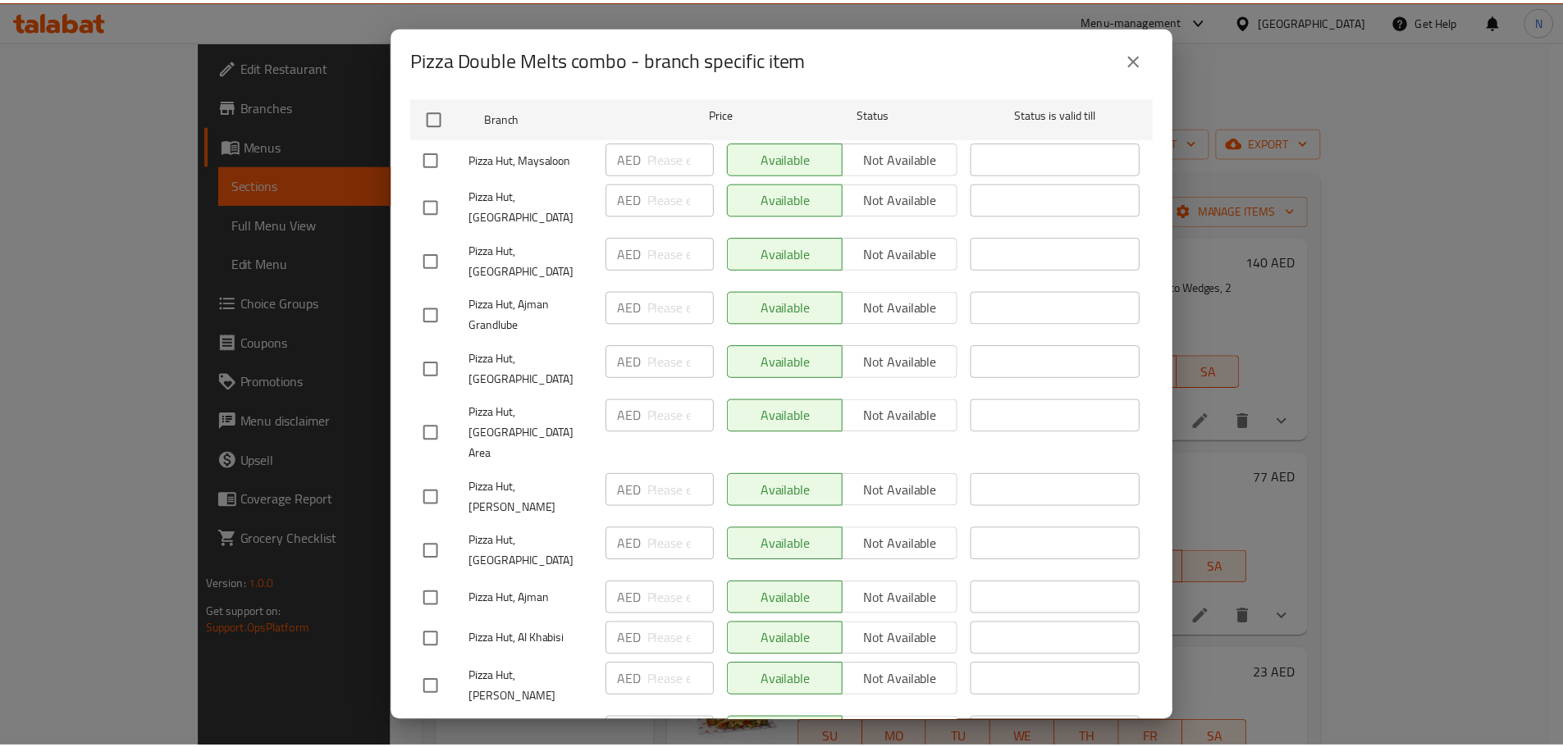
scroll to position [328, 0]
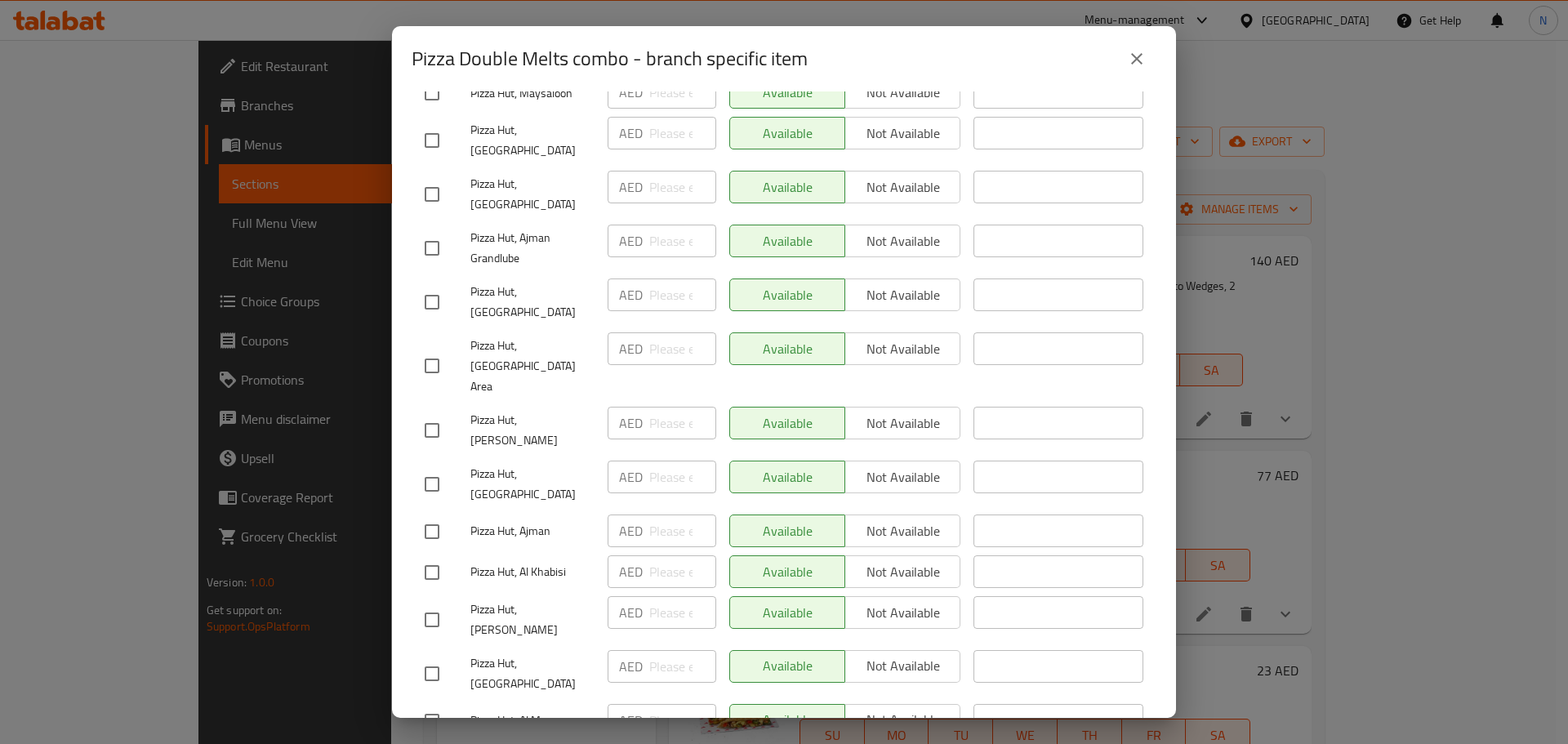
click at [1139, 42] on button "close" at bounding box center [1136, 58] width 39 height 39
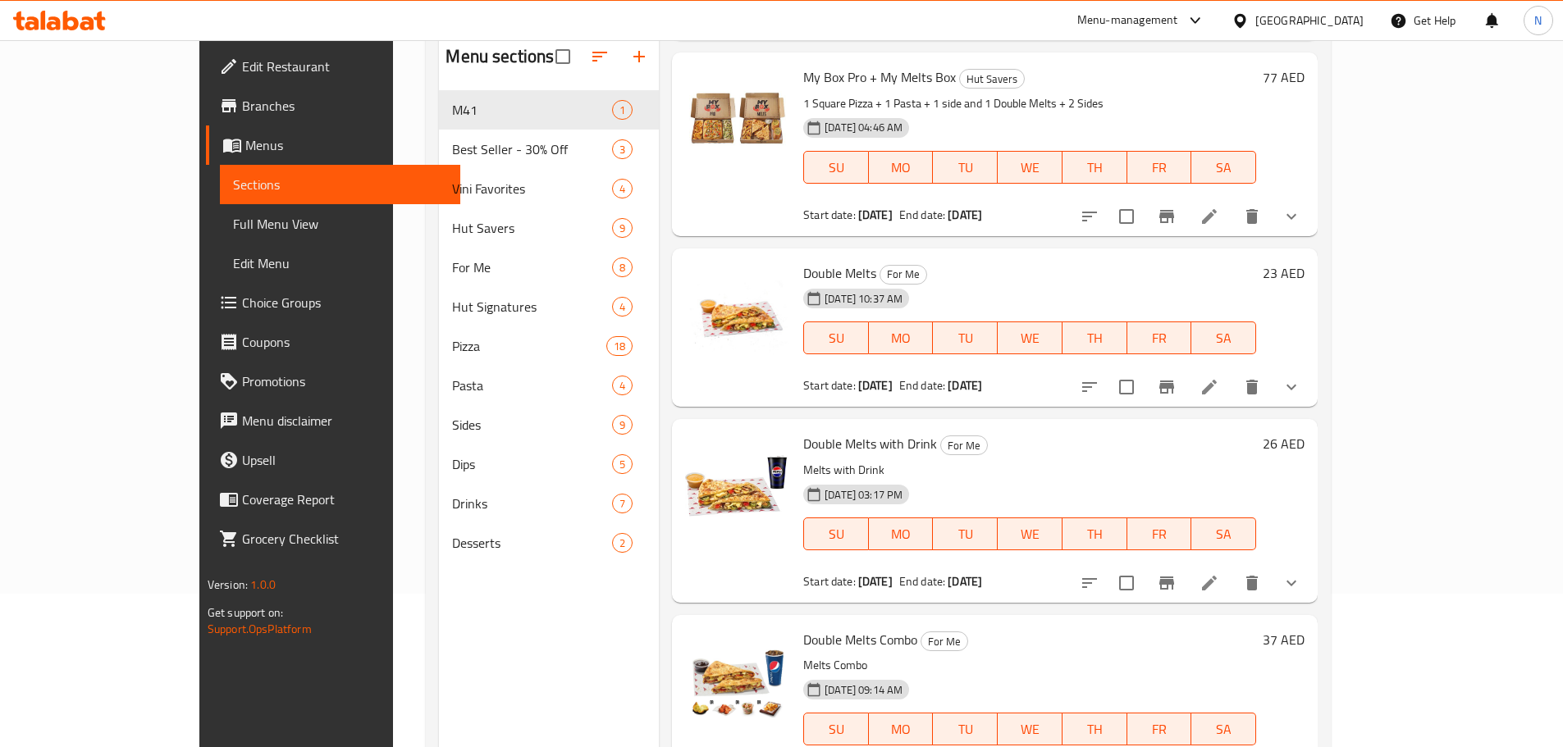
scroll to position [0, 0]
